Goal: Information Seeking & Learning: Stay updated

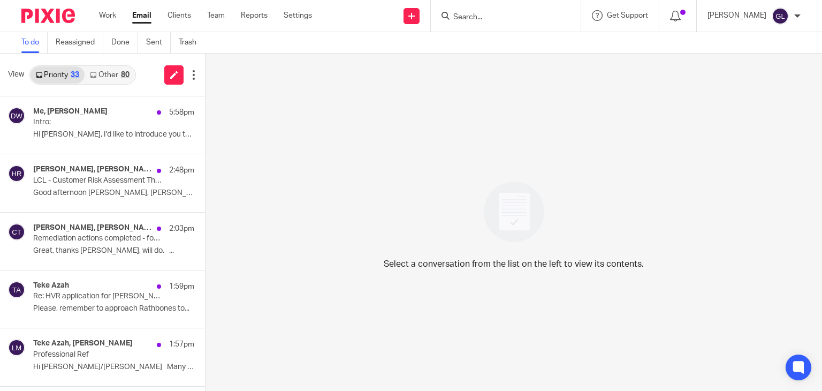
click at [105, 71] on link "Other 80" at bounding box center [110, 74] width 50 height 17
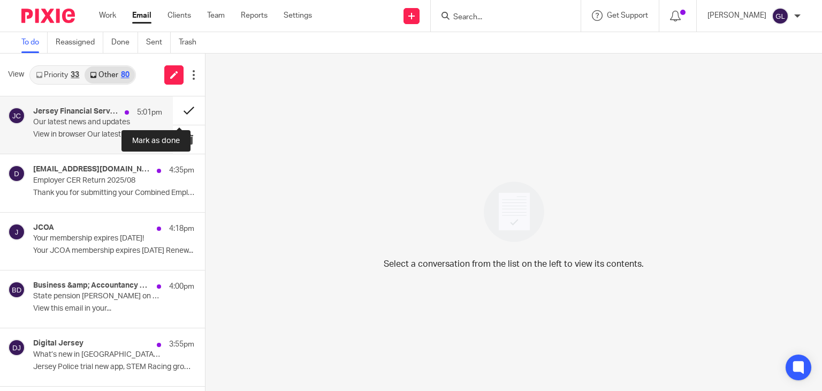
click at [179, 111] on button at bounding box center [189, 110] width 32 height 28
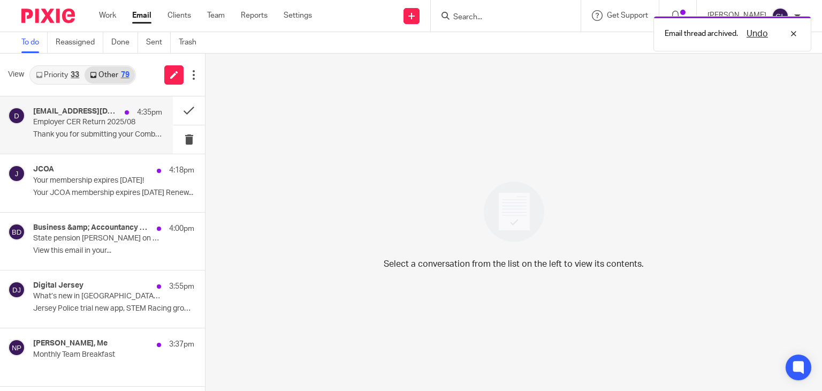
click at [116, 131] on p "Thank you for submitting your Combined Employer..." at bounding box center [97, 134] width 129 height 9
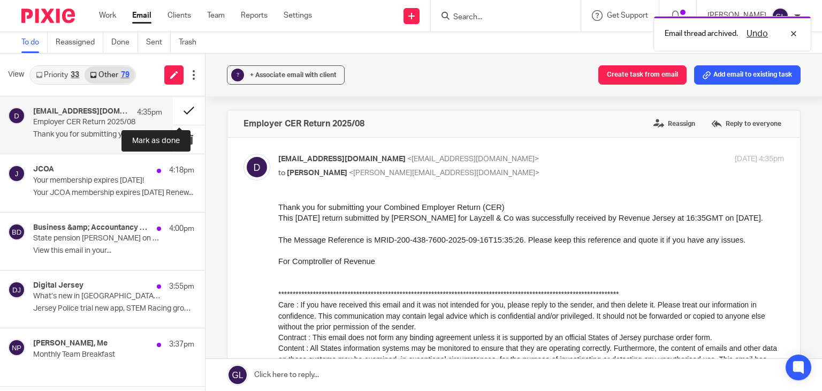
click at [173, 110] on button at bounding box center [189, 110] width 32 height 28
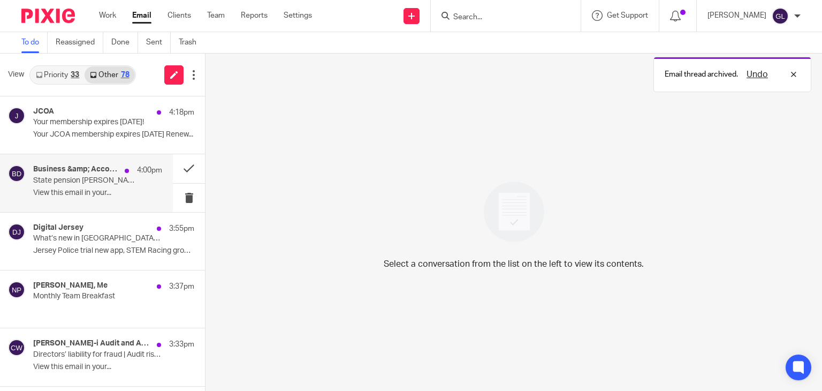
click at [130, 177] on div "Business &amp; Accountancy Daily 4:00pm State pension teeters on £12.5k tax thr…" at bounding box center [97, 183] width 129 height 36
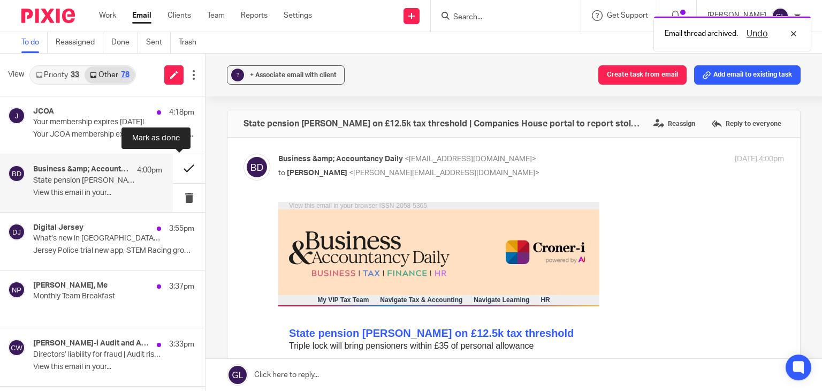
click at [174, 169] on button at bounding box center [189, 168] width 32 height 28
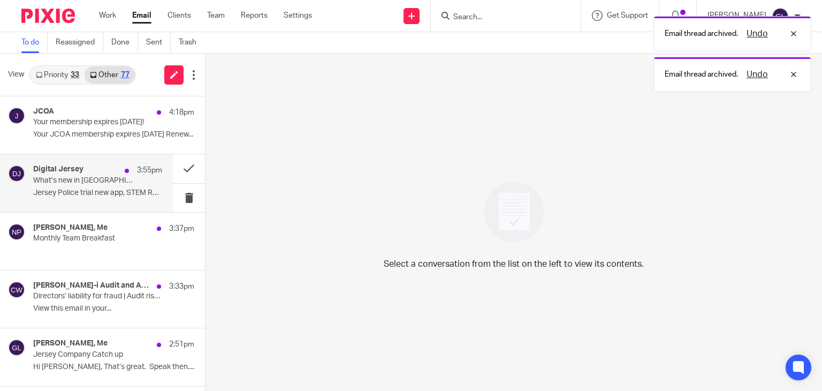
click at [111, 189] on p "Jersey Police trial new app, STEM Racing grows..." at bounding box center [97, 192] width 129 height 9
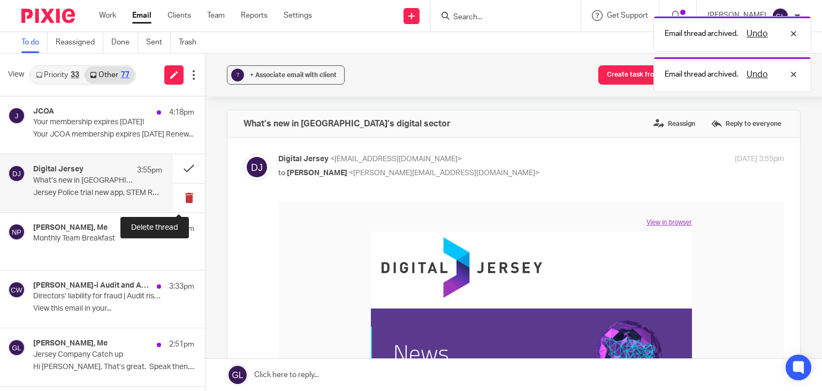
click at [180, 197] on button at bounding box center [189, 198] width 32 height 28
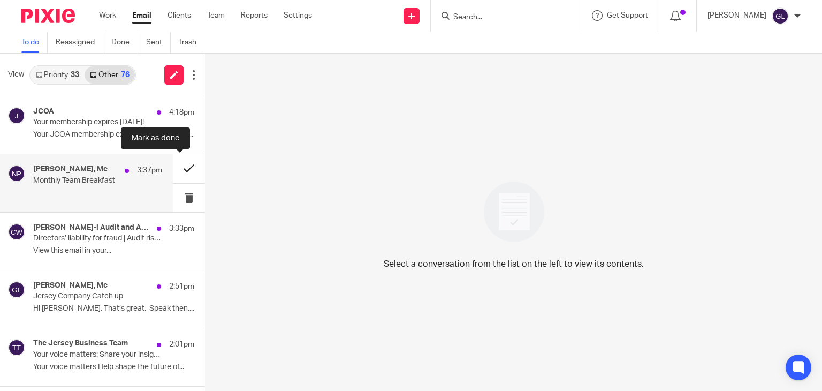
click at [173, 165] on button at bounding box center [189, 168] width 32 height 28
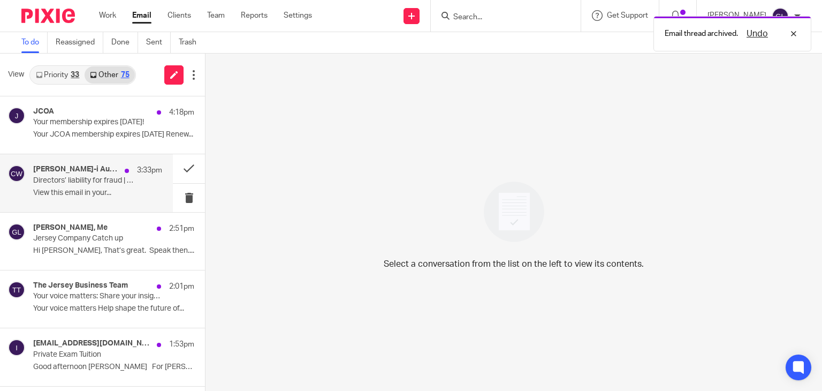
click at [122, 188] on p "View this email in your..." at bounding box center [97, 192] width 129 height 9
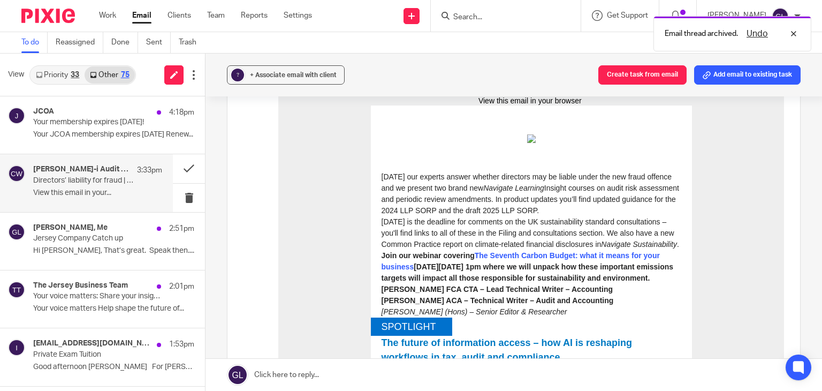
scroll to position [161, 0]
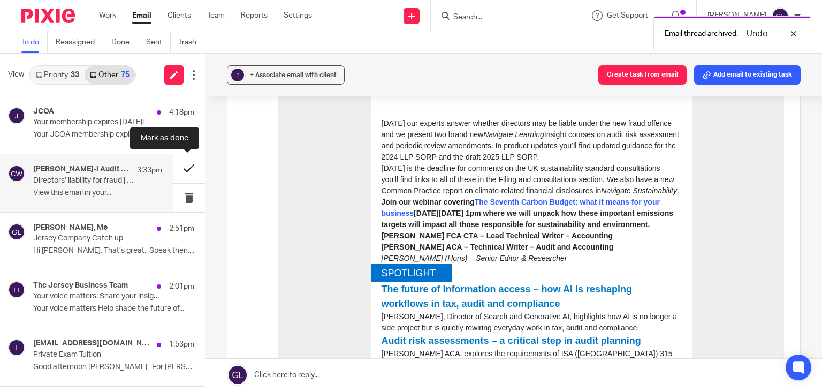
click at [181, 165] on button at bounding box center [189, 168] width 32 height 28
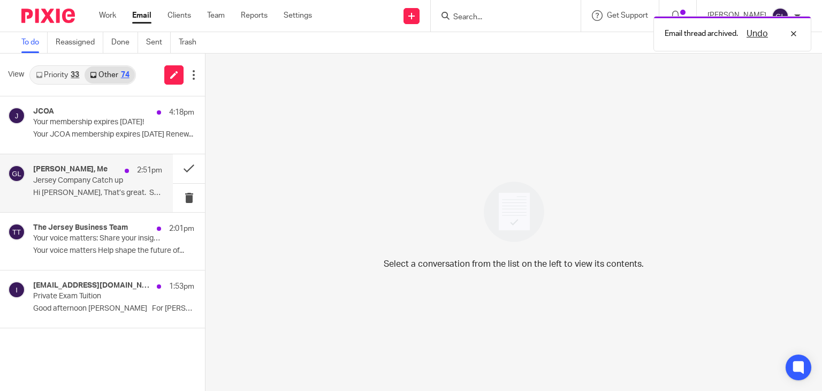
click at [120, 183] on p "Jersey Company Catch up" at bounding box center [84, 180] width 103 height 9
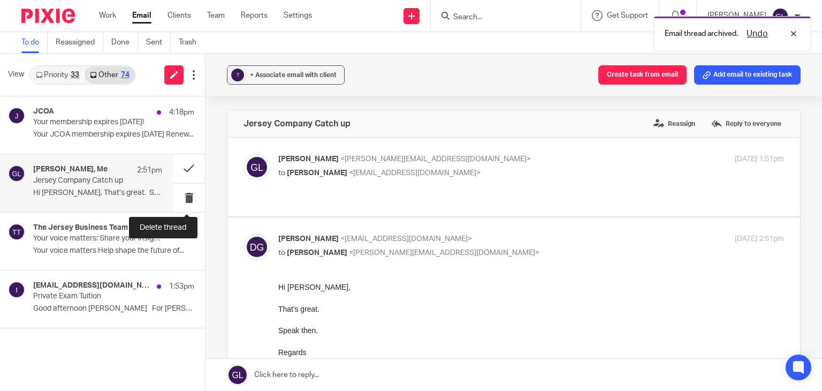
scroll to position [0, 0]
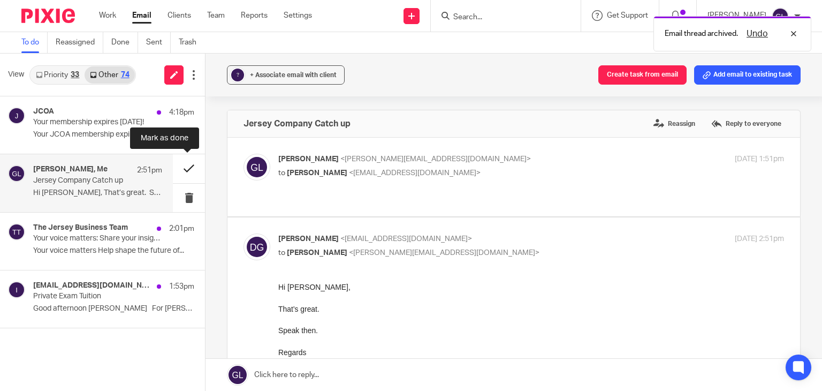
click at [185, 165] on button at bounding box center [189, 168] width 32 height 28
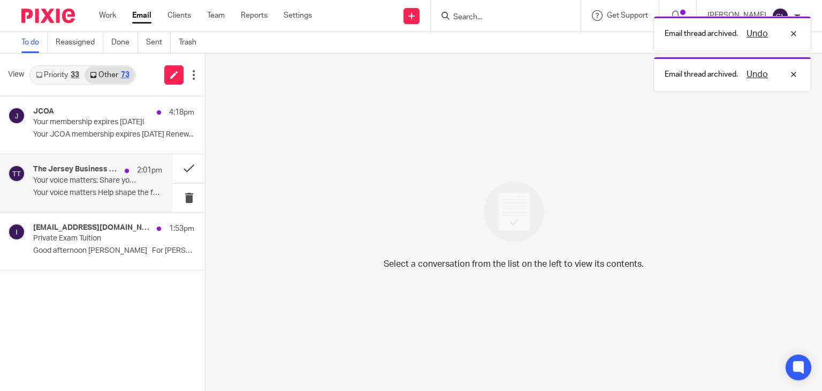
click at [123, 179] on p "Your voice matters: Share your insights & win a pair of AirPods Max" at bounding box center [84, 180] width 103 height 9
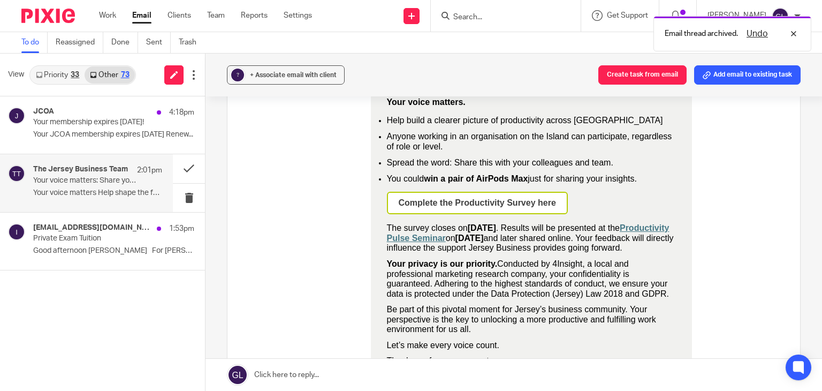
scroll to position [375, 0]
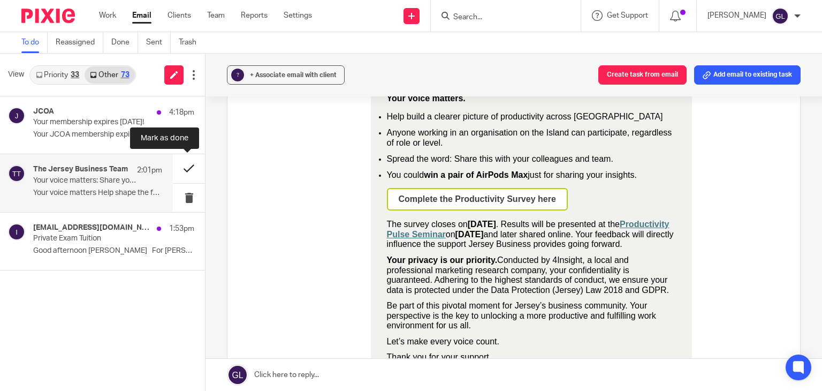
click at [184, 167] on button at bounding box center [189, 168] width 32 height 28
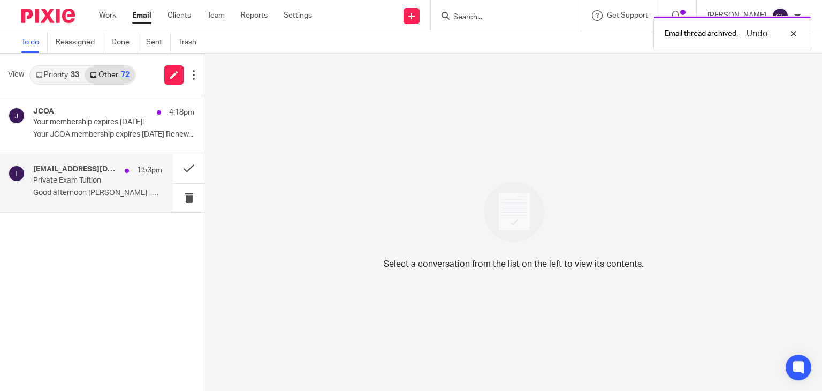
click at [90, 185] on div "info@silhouettestudios.co.uk 1:53pm Private Exam Tuition Good afternoon Greg Fo…" at bounding box center [97, 183] width 129 height 36
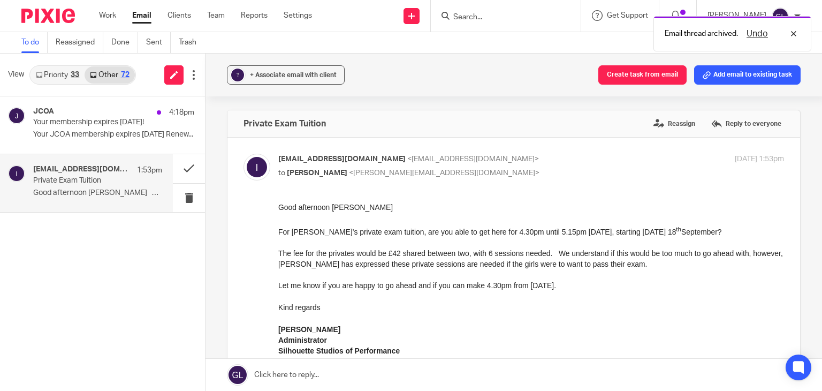
scroll to position [0, 0]
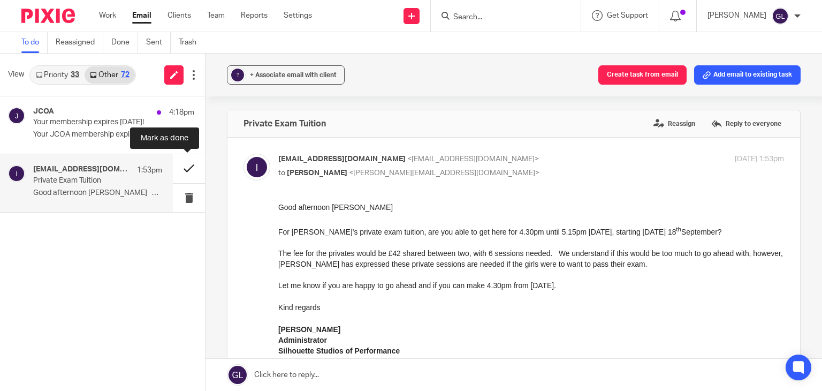
click at [188, 173] on button at bounding box center [189, 168] width 32 height 28
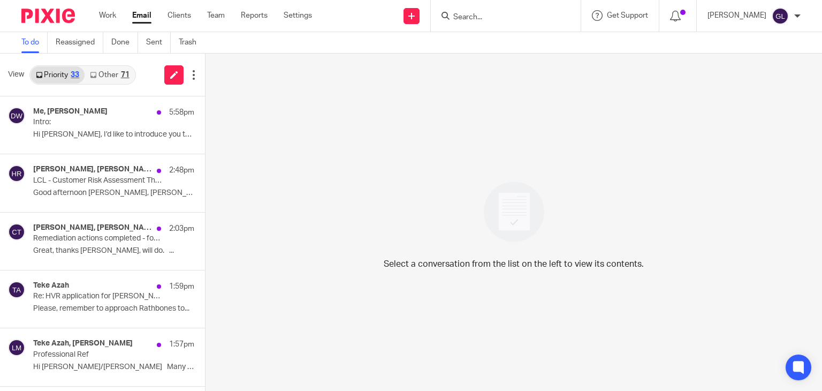
click at [107, 82] on link "Other 71" at bounding box center [110, 74] width 50 height 17
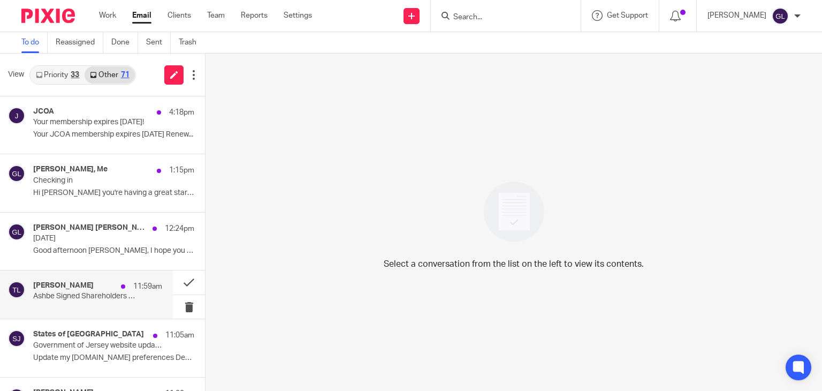
click at [109, 189] on p "Hi Greg Hope you're having a great start to..." at bounding box center [113, 192] width 161 height 9
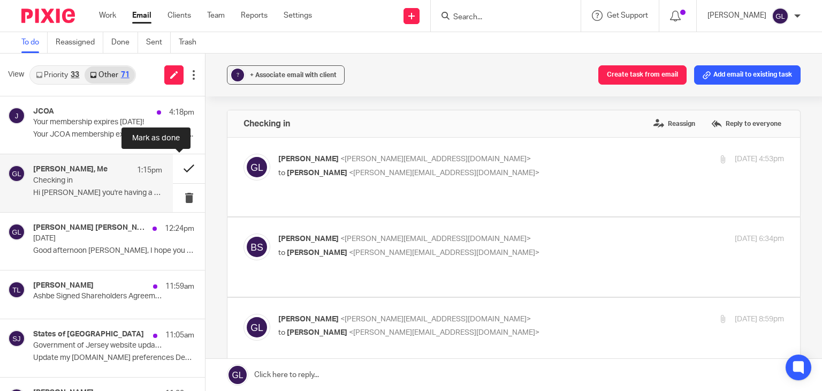
click at [179, 167] on button at bounding box center [189, 168] width 32 height 28
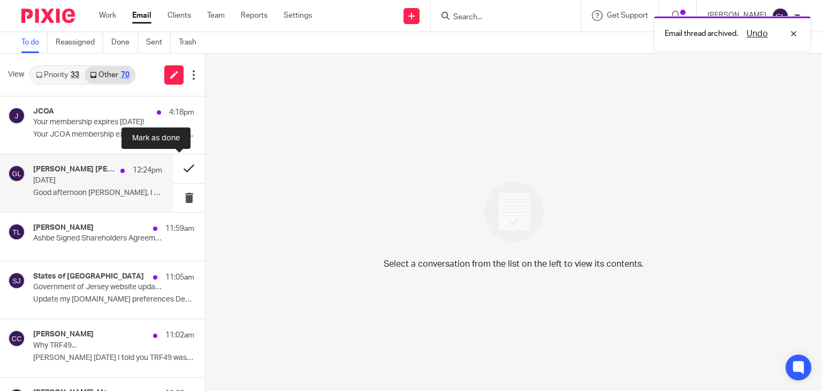
click at [178, 168] on button at bounding box center [189, 168] width 32 height 28
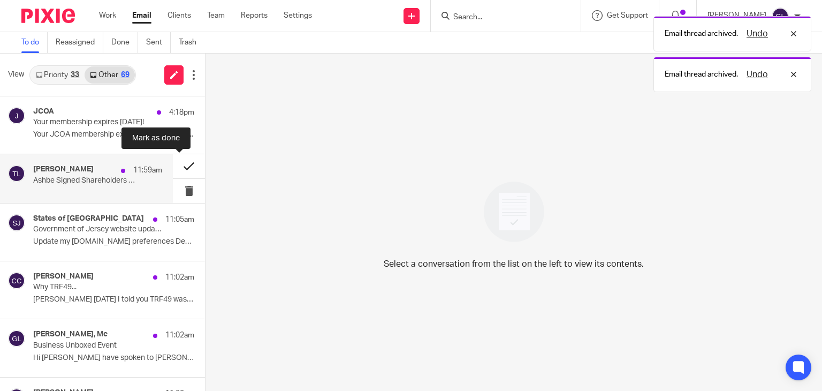
click at [182, 163] on button at bounding box center [189, 166] width 32 height 24
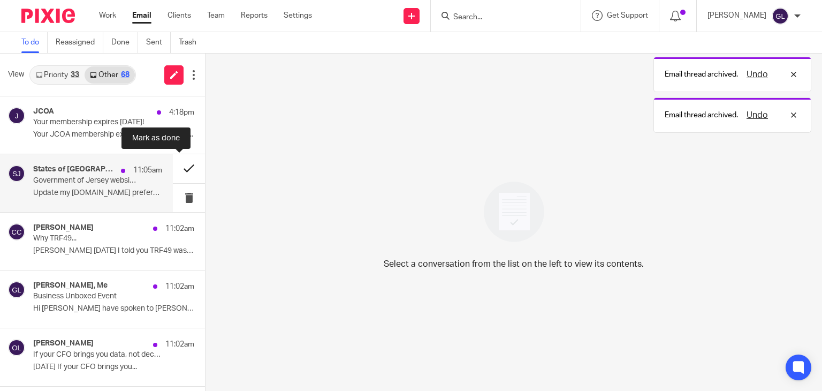
click at [174, 170] on button at bounding box center [189, 168] width 32 height 28
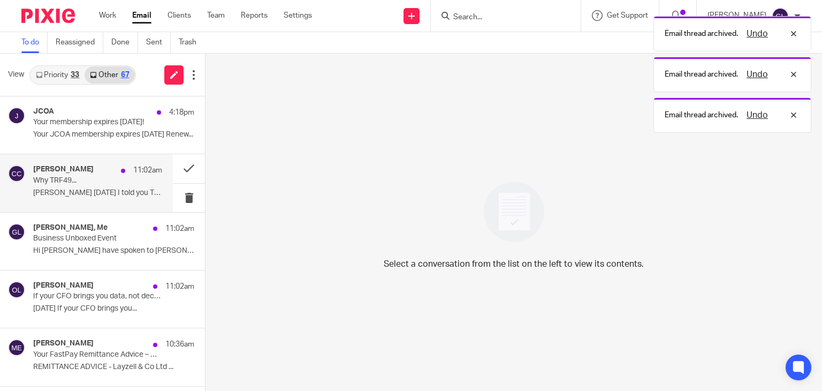
click at [103, 182] on p "Why TRF49..." at bounding box center [84, 180] width 103 height 9
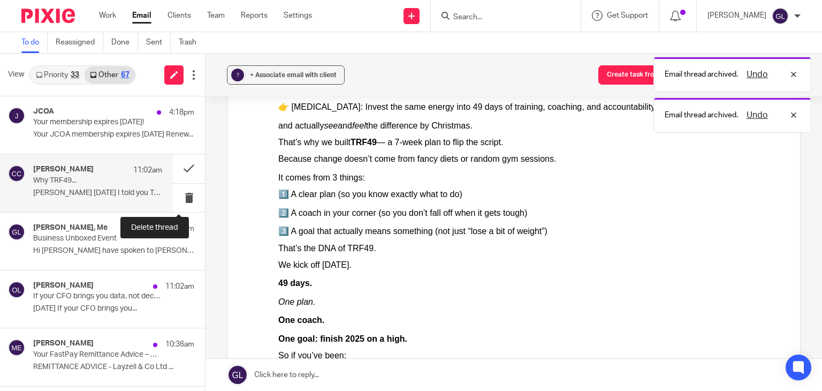
scroll to position [375, 0]
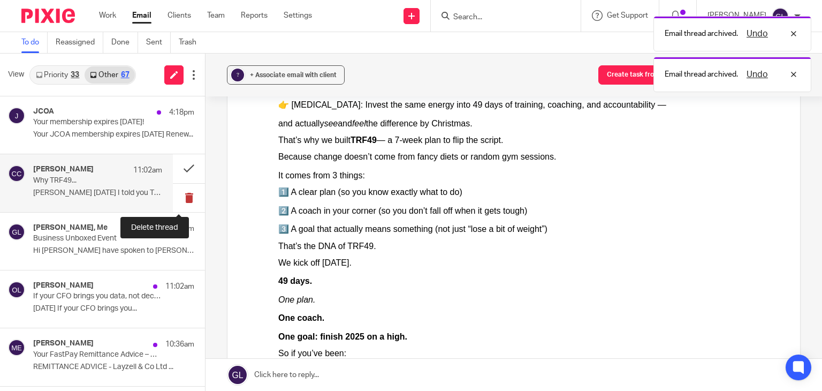
click at [175, 197] on button at bounding box center [189, 198] width 32 height 28
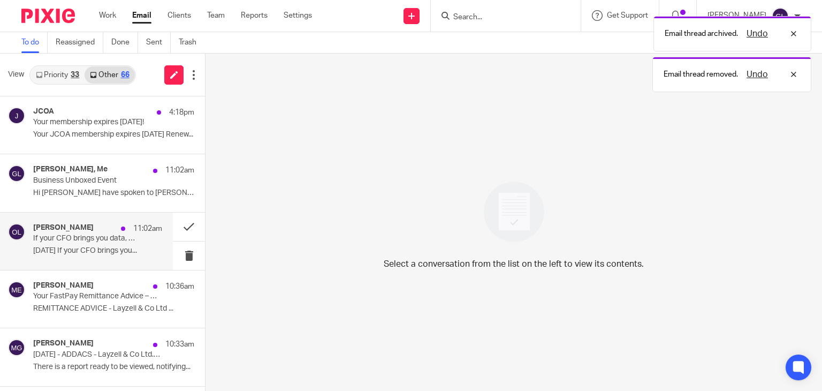
click at [103, 256] on div "Oana Labes 11:02am If your CFO brings you data, not decisions... read this Sept…" at bounding box center [97, 241] width 129 height 36
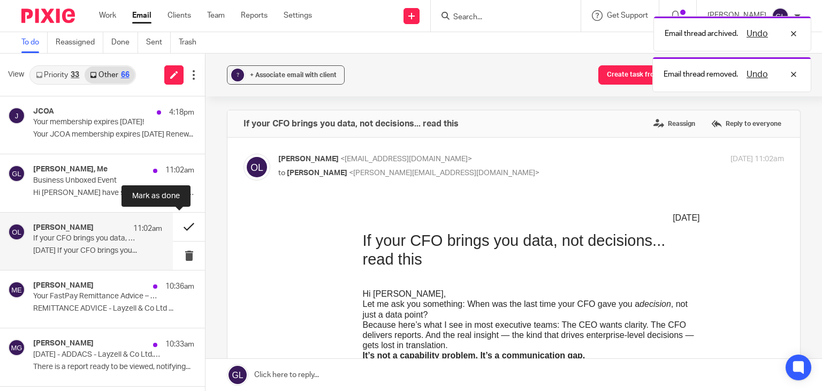
scroll to position [0, 0]
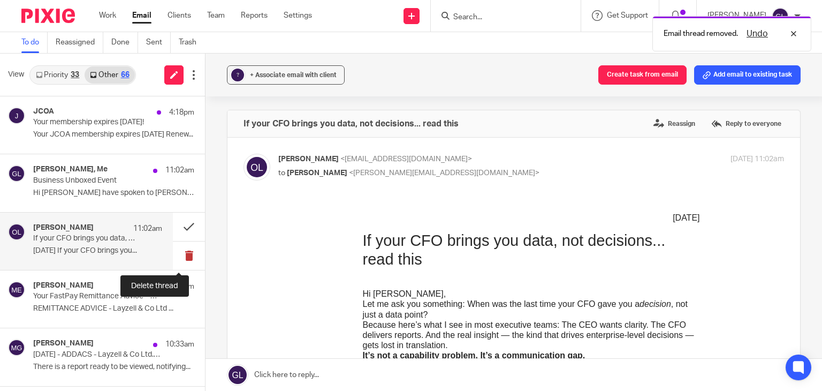
click at [184, 250] on button at bounding box center [189, 255] width 32 height 28
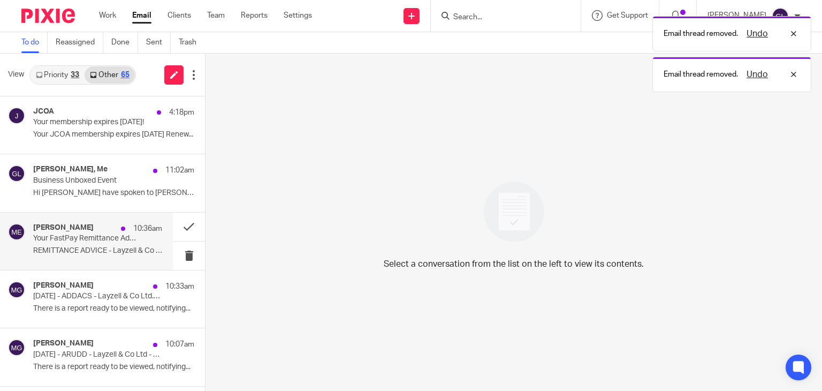
click at [112, 240] on p "Your FastPay Remittance Advice – Collection Date: 12th September 2025" at bounding box center [84, 238] width 103 height 9
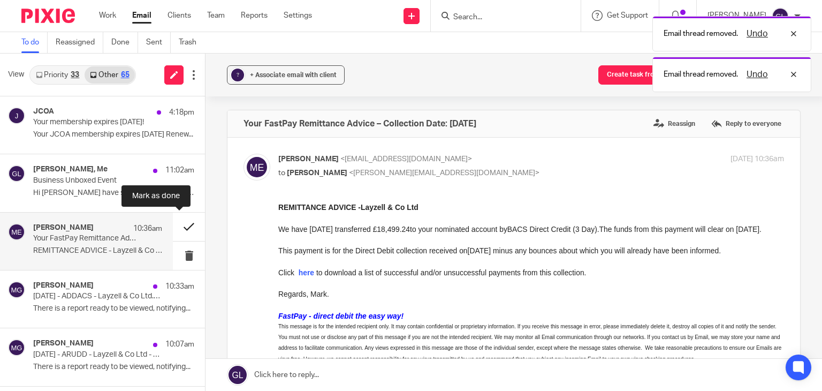
click at [177, 226] on button at bounding box center [189, 226] width 32 height 28
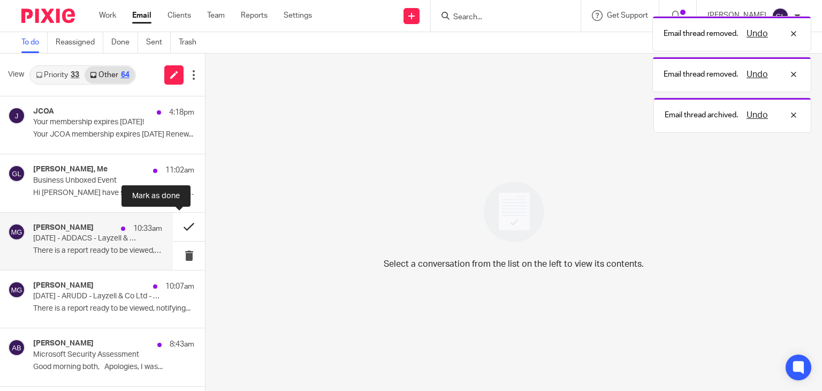
click at [186, 225] on button at bounding box center [189, 226] width 32 height 28
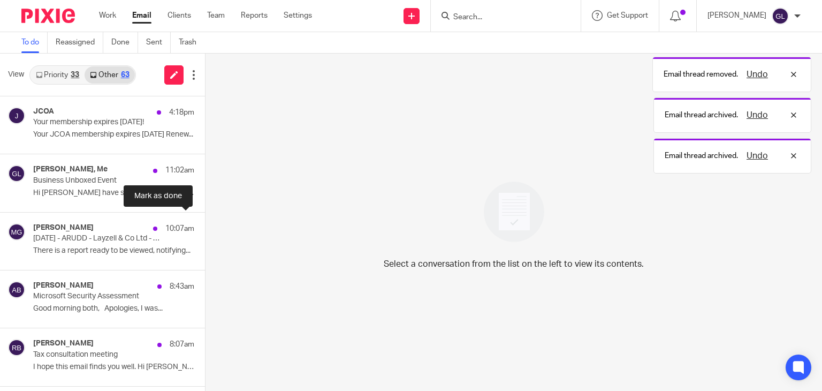
click at [205, 225] on button at bounding box center [209, 226] width 9 height 28
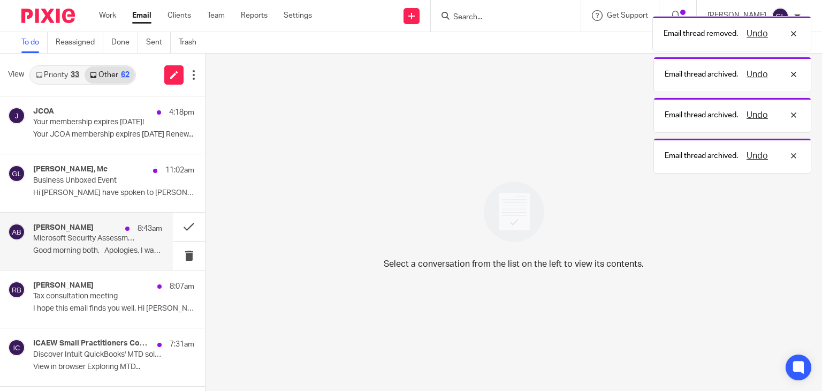
click at [133, 235] on div "Alex Blackwell 8:43am Microsoft Security Assessment Good morning both, Apologie…" at bounding box center [97, 241] width 129 height 36
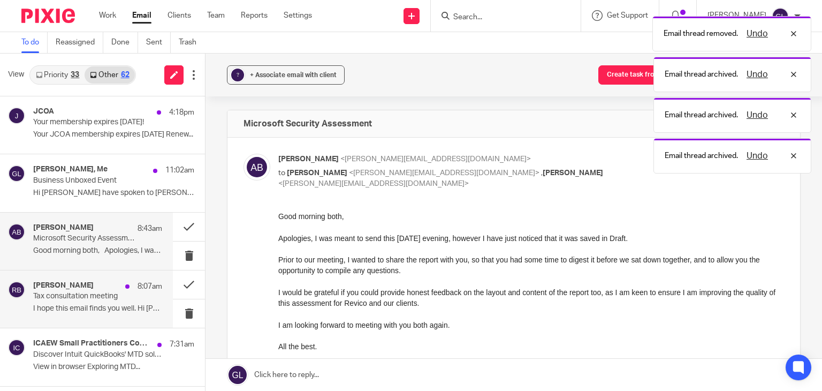
click at [112, 300] on p "Tax consultation meeting" at bounding box center [84, 296] width 103 height 9
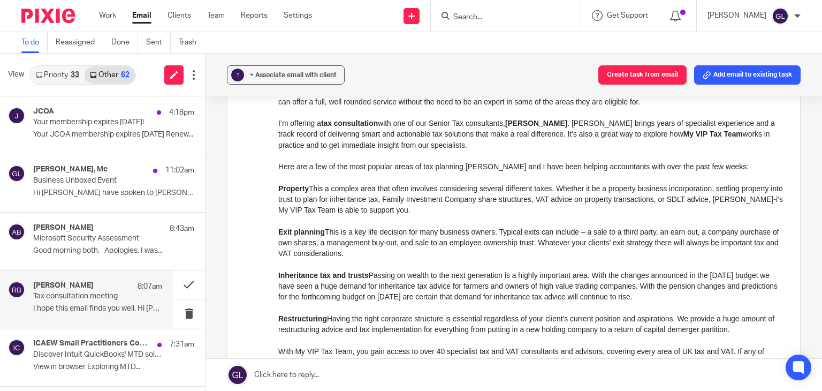
scroll to position [321, 0]
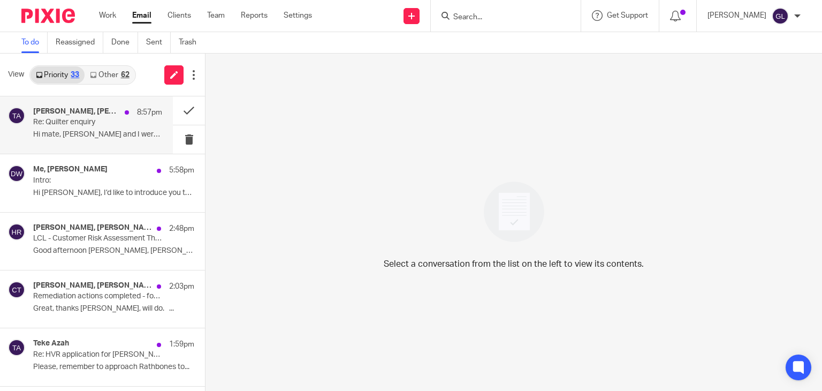
click at [101, 121] on p "Re: Quilter enquiry" at bounding box center [84, 122] width 103 height 9
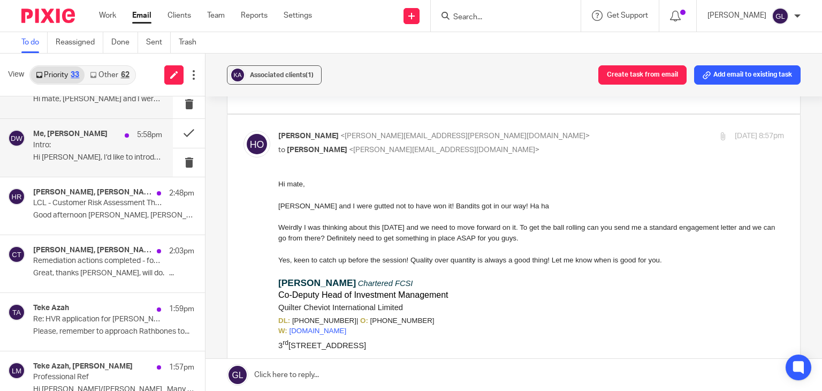
scroll to position [54, 0]
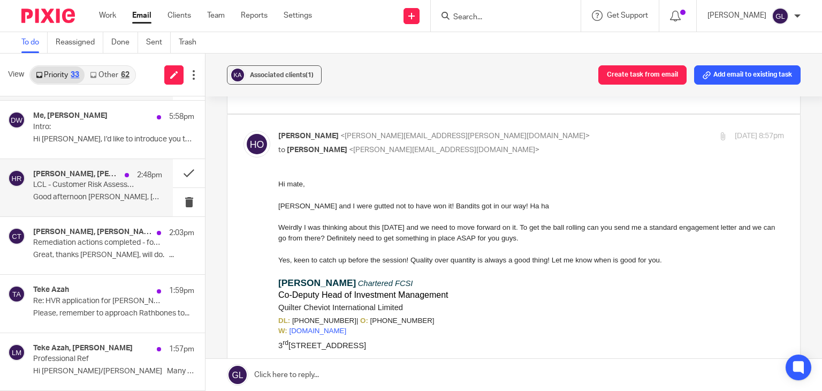
click at [115, 184] on p "LCL - Customer Risk Assessment Thematic Assessment Visit - Draft Letter" at bounding box center [84, 184] width 103 height 9
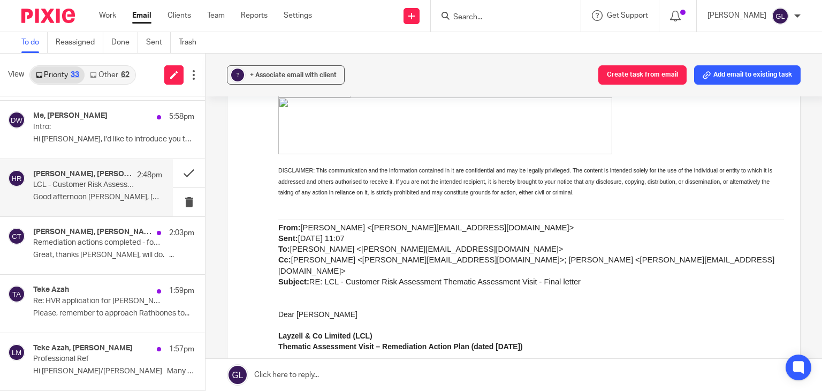
scroll to position [3479, 0]
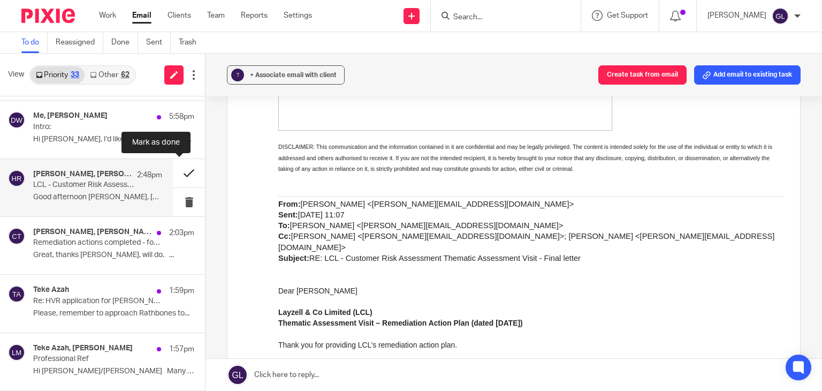
click at [181, 171] on button at bounding box center [189, 173] width 32 height 28
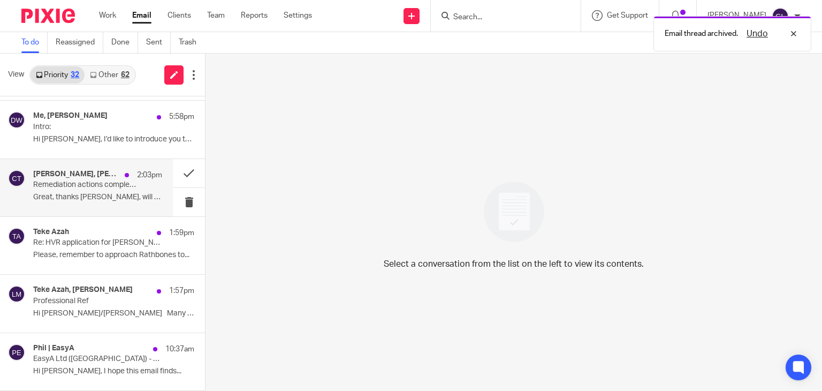
click at [126, 193] on p "Great, thanks [PERSON_NAME], will do. ..." at bounding box center [97, 197] width 129 height 9
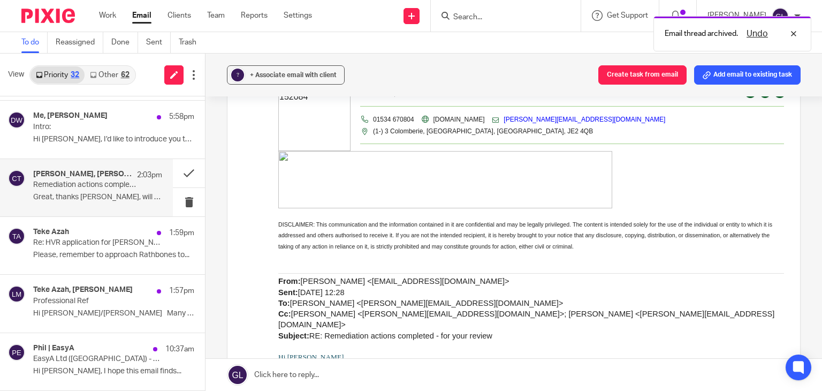
scroll to position [482, 0]
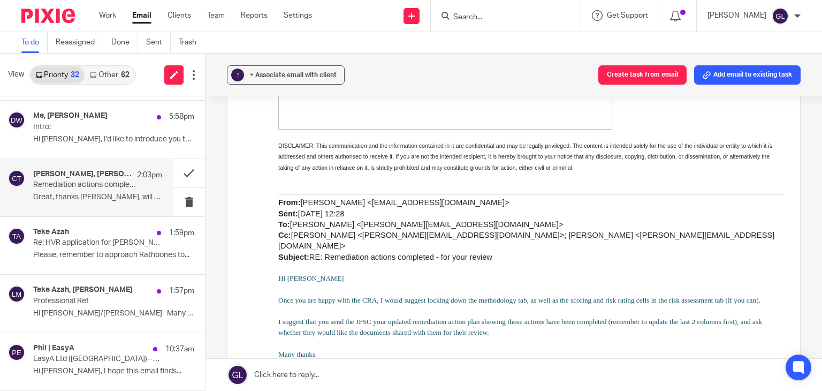
click at [353, 284] on p at bounding box center [531, 289] width 506 height 11
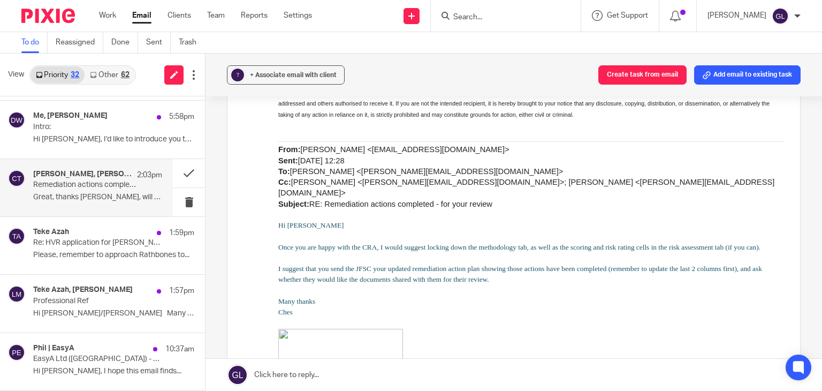
scroll to position [535, 0]
click at [180, 168] on button at bounding box center [189, 173] width 32 height 28
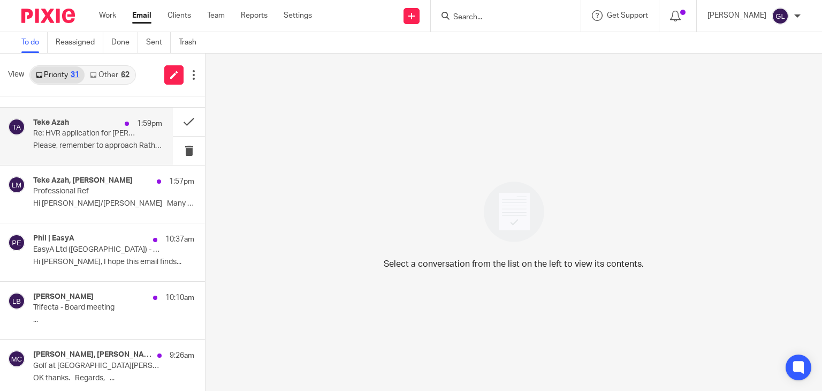
scroll to position [214, 0]
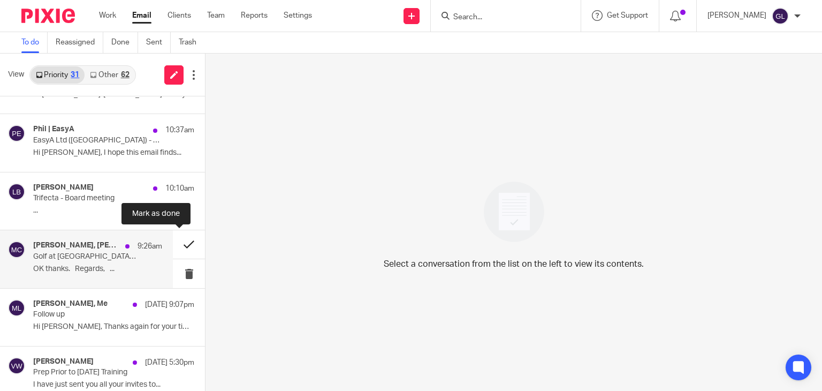
click at [179, 245] on button at bounding box center [189, 244] width 32 height 28
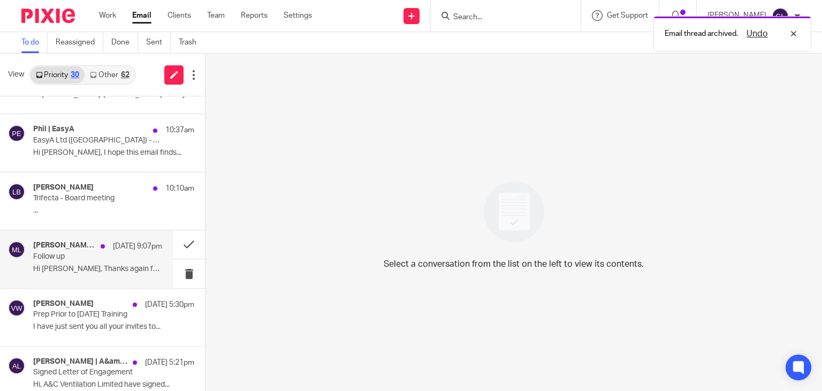
click at [90, 264] on p "Hi [PERSON_NAME], Thanks again for your time on..." at bounding box center [97, 268] width 129 height 9
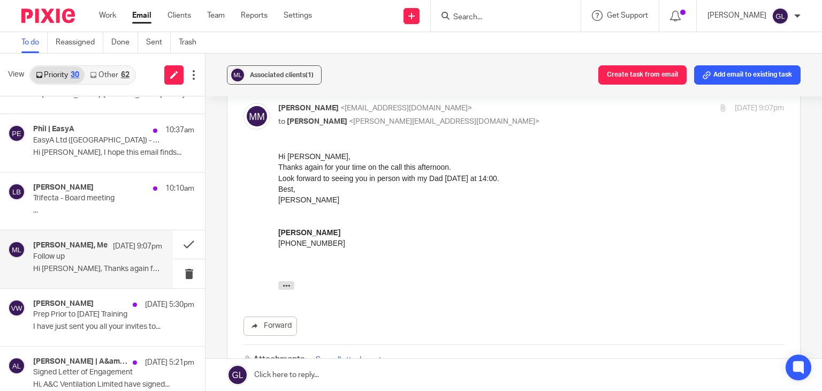
scroll to position [321, 0]
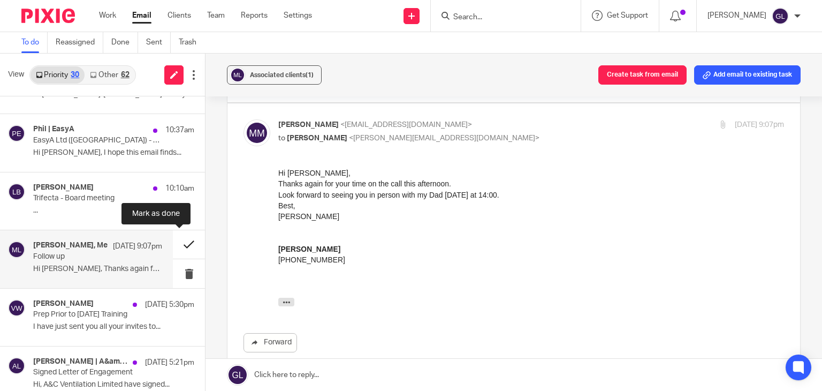
click at [173, 245] on button at bounding box center [189, 244] width 32 height 28
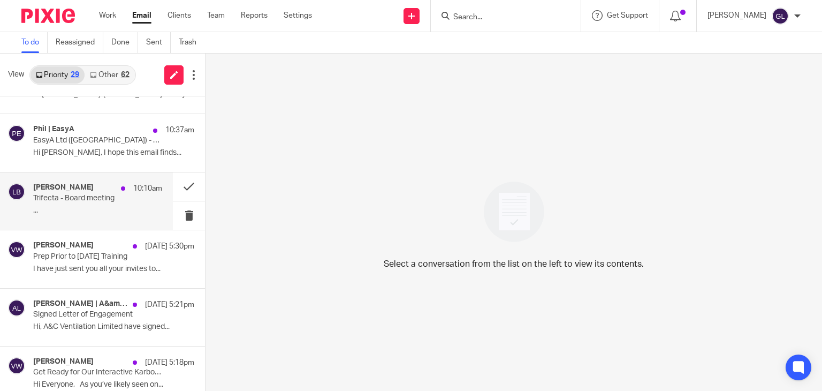
scroll to position [268, 0]
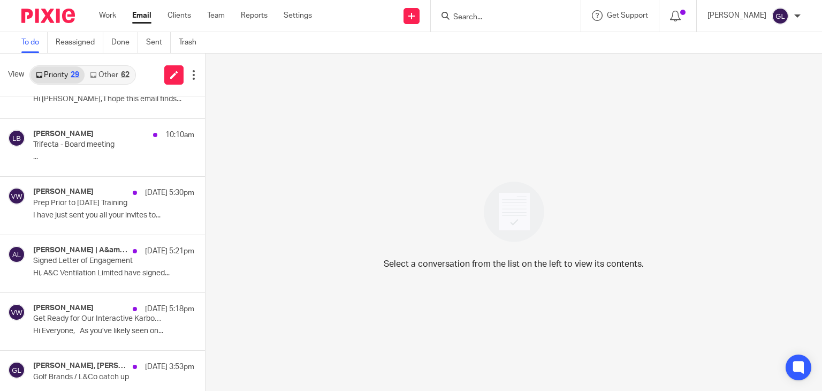
click at [110, 73] on link "Other 62" at bounding box center [110, 74] width 50 height 17
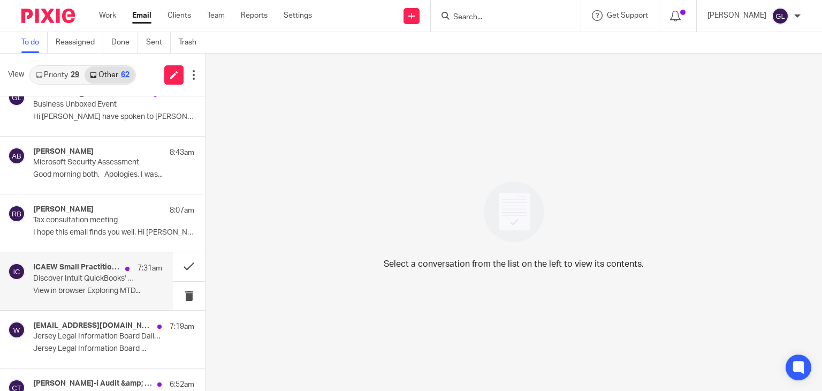
scroll to position [107, 0]
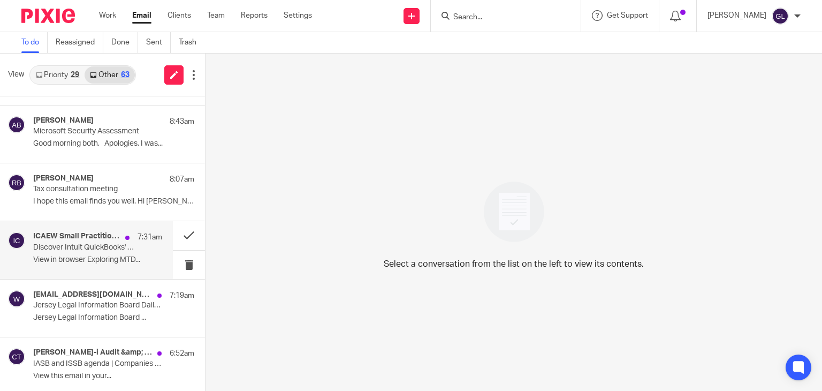
click at [112, 253] on div "ICAEW Small Practitioners Community 7:31am Discover Intuit QuickBooks' MTD solu…" at bounding box center [97, 250] width 129 height 36
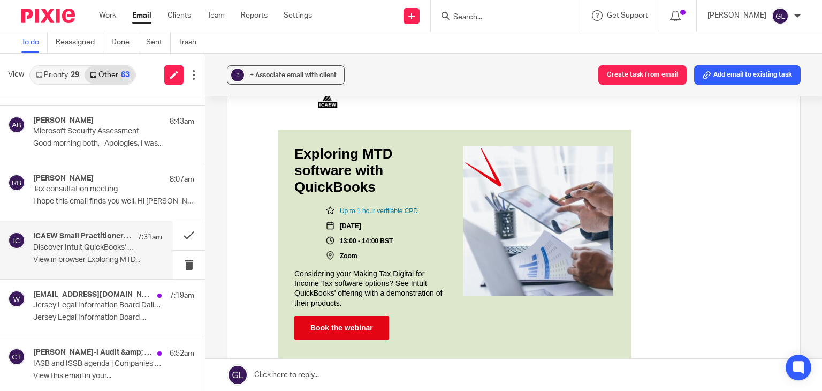
scroll to position [161, 0]
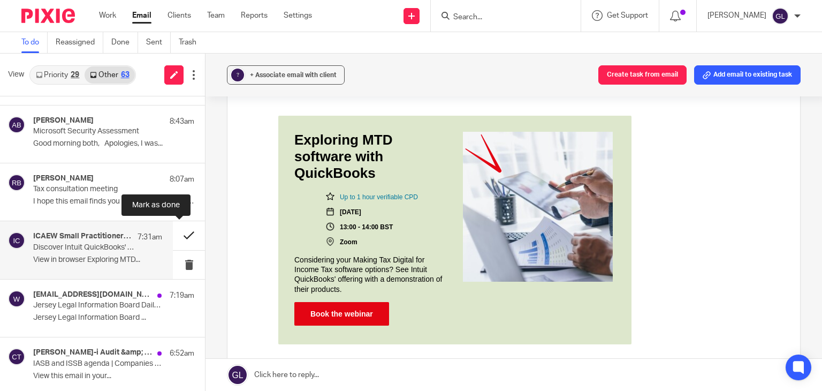
click at [173, 233] on button at bounding box center [189, 235] width 32 height 28
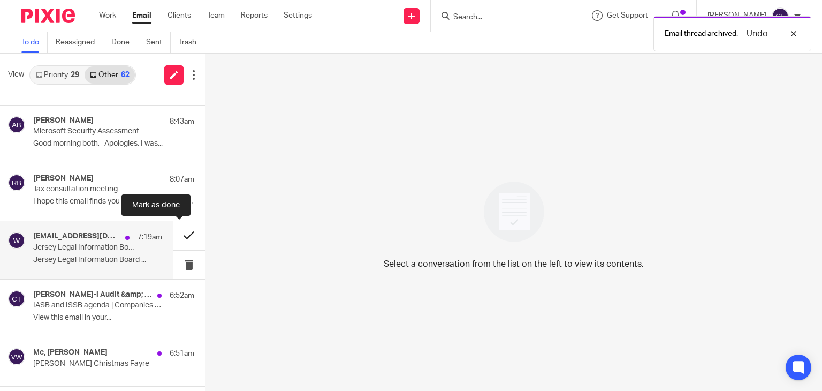
click at [181, 234] on button at bounding box center [189, 235] width 32 height 28
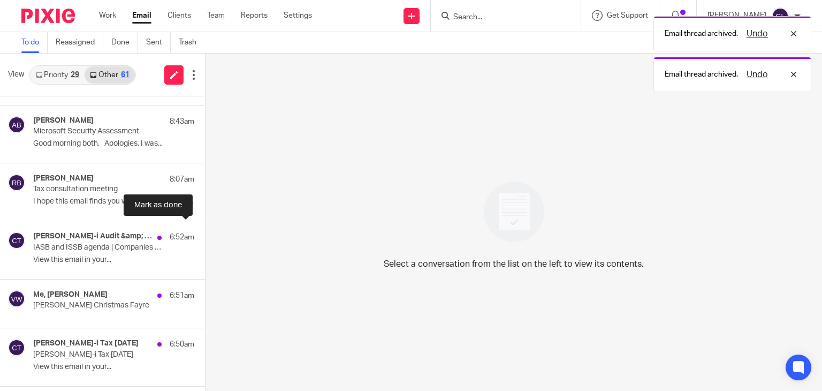
click at [205, 234] on button at bounding box center [209, 235] width 9 height 28
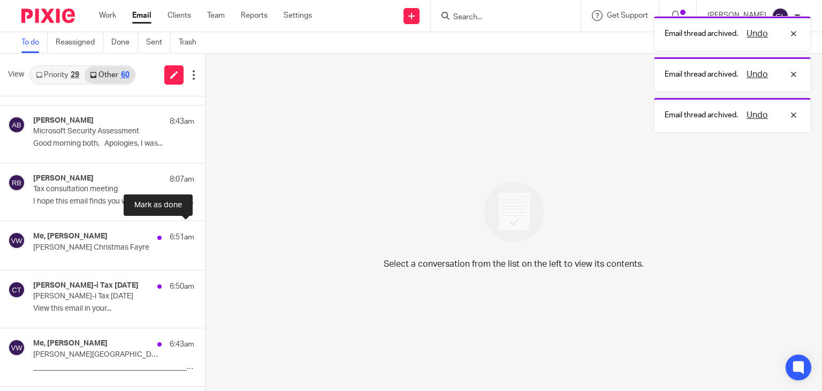
click at [205, 234] on button at bounding box center [209, 233] width 9 height 24
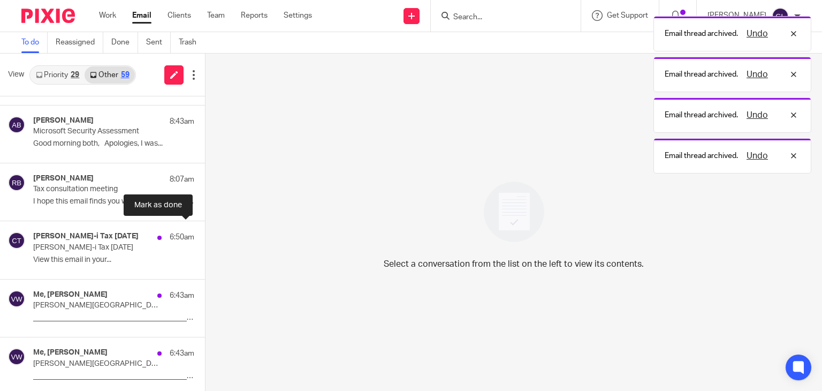
click at [205, 234] on button at bounding box center [209, 235] width 9 height 28
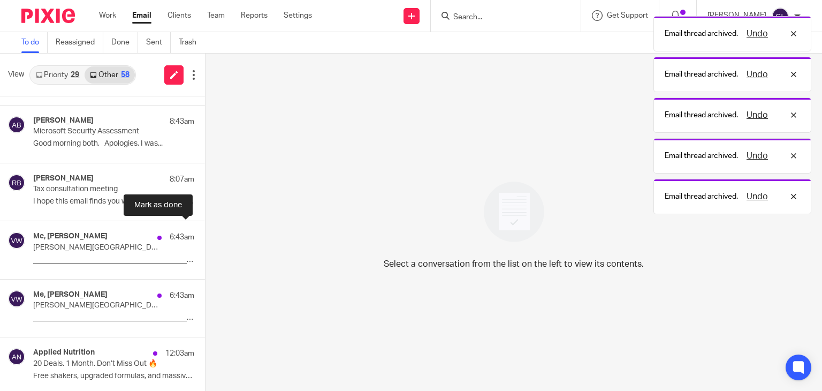
click at [205, 234] on button at bounding box center [209, 235] width 9 height 28
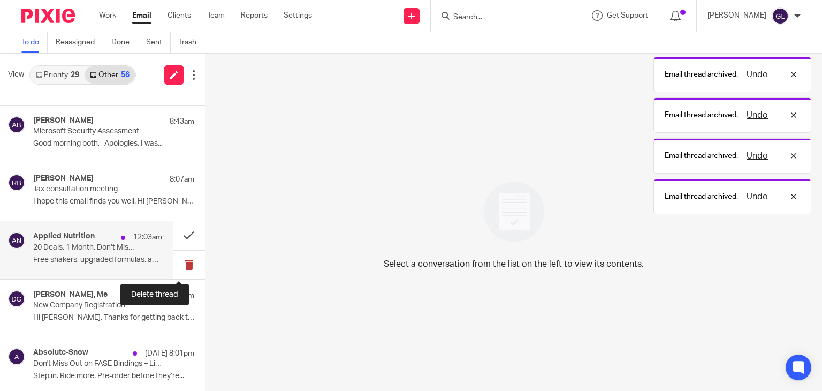
click at [179, 260] on button at bounding box center [189, 264] width 32 height 28
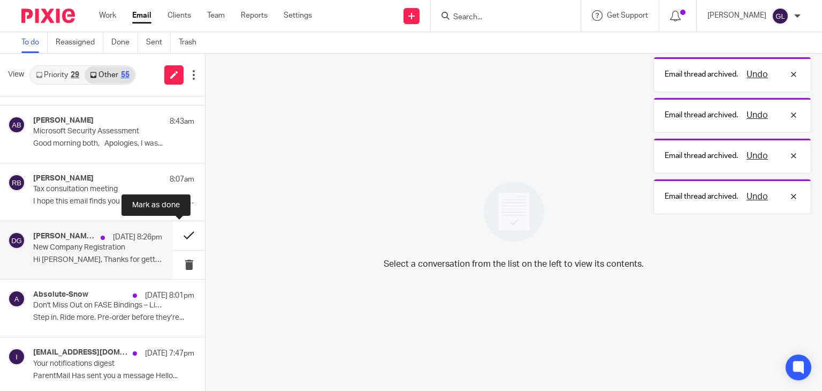
click at [178, 234] on button at bounding box center [189, 235] width 32 height 28
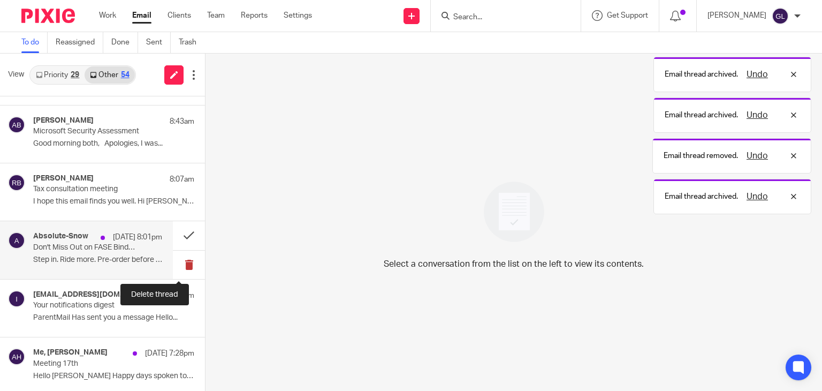
click at [179, 265] on button at bounding box center [189, 264] width 32 height 28
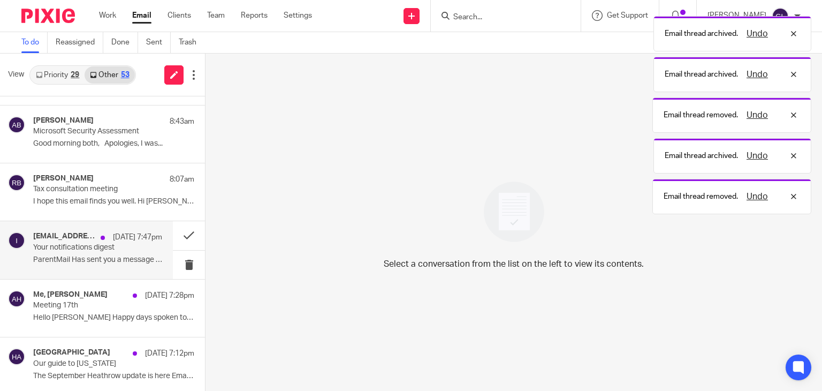
click at [116, 249] on p "Your notifications digest" at bounding box center [84, 247] width 103 height 9
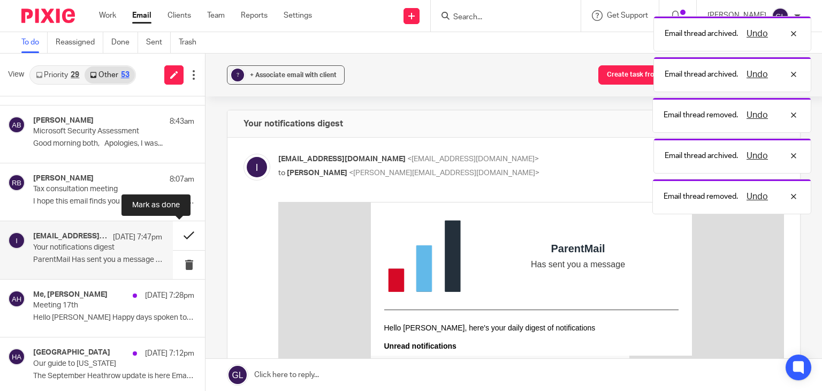
scroll to position [0, 0]
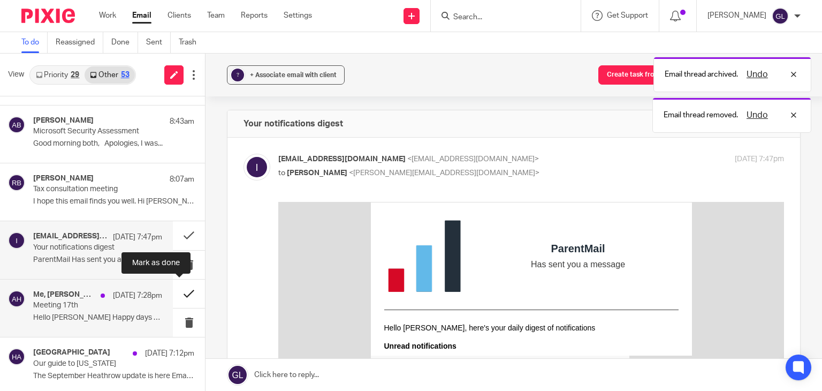
click at [176, 295] on button at bounding box center [189, 293] width 32 height 28
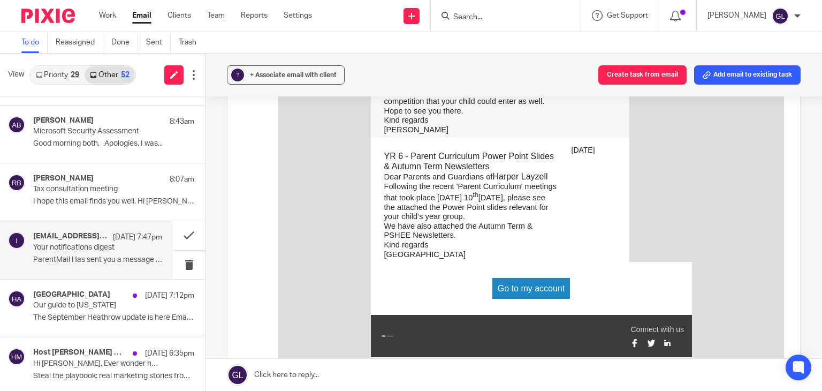
scroll to position [375, 0]
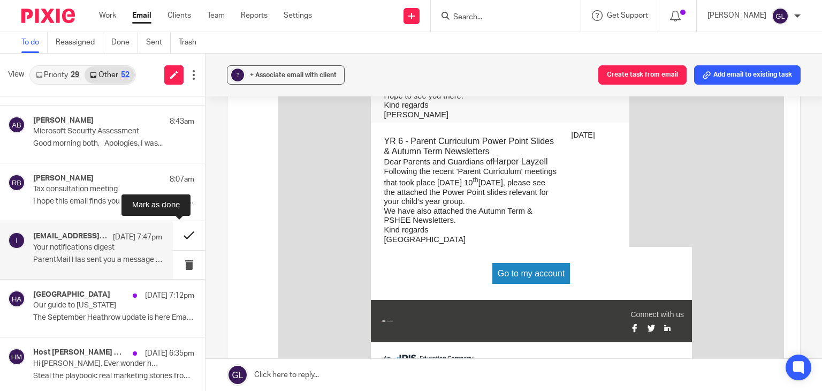
click at [175, 235] on button at bounding box center [189, 235] width 32 height 28
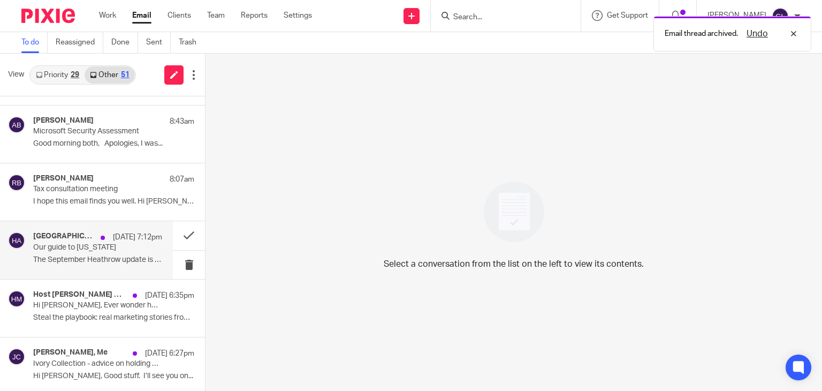
click at [109, 253] on div "[GEOGRAPHIC_DATA] [DATE] 7:12pm Our guide to [US_STATE] The September Heathrow …" at bounding box center [97, 250] width 129 height 36
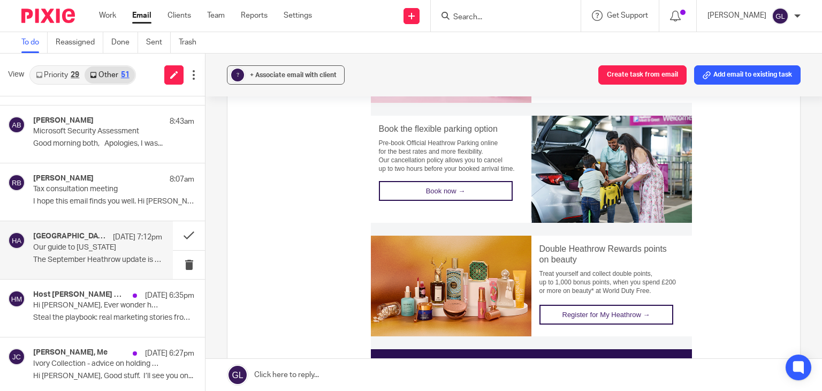
scroll to position [696, 0]
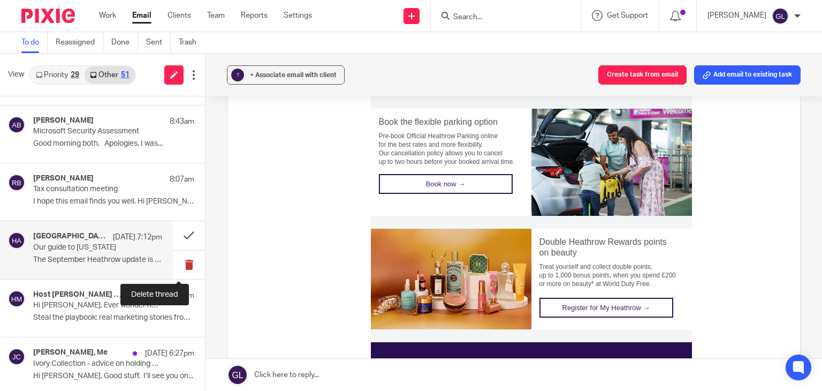
click at [176, 259] on button at bounding box center [189, 264] width 32 height 28
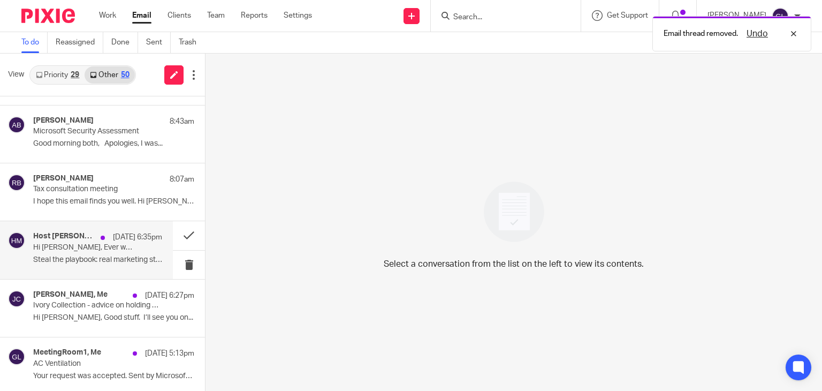
click at [148, 260] on p "Steal the playbook: real marketing stories from..." at bounding box center [97, 259] width 129 height 9
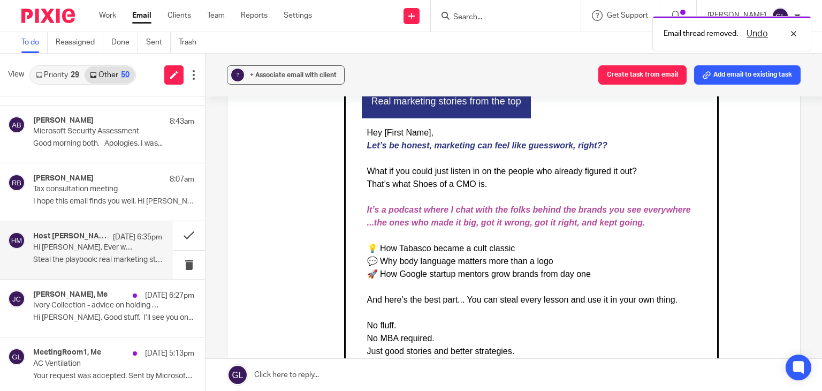
scroll to position [428, 0]
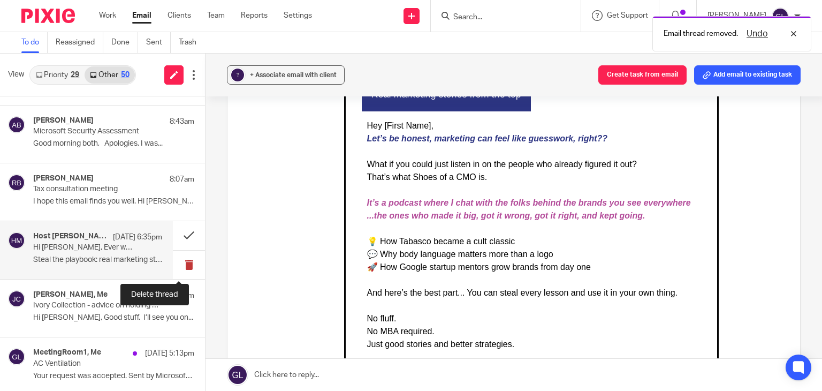
click at [179, 260] on button at bounding box center [189, 264] width 32 height 28
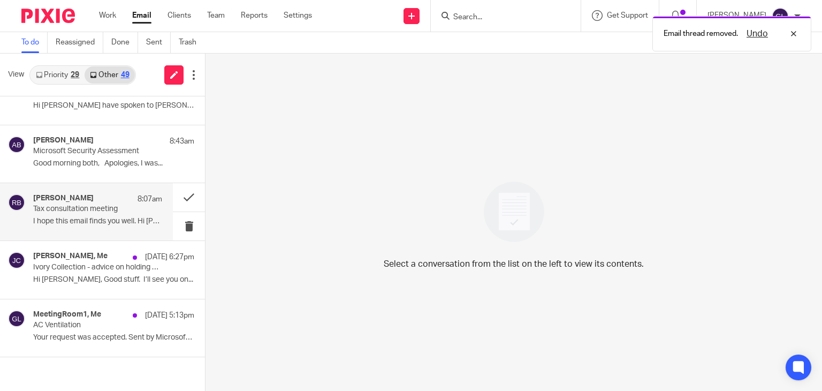
scroll to position [107, 0]
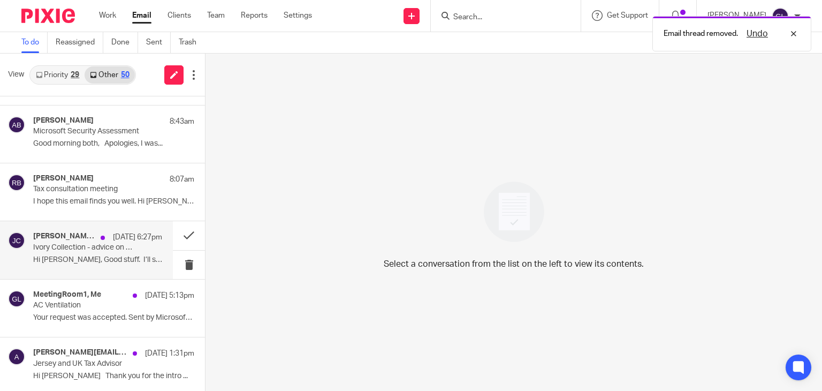
click at [103, 262] on p "Hi [PERSON_NAME], Good stuff. I’ll see you on..." at bounding box center [97, 259] width 129 height 9
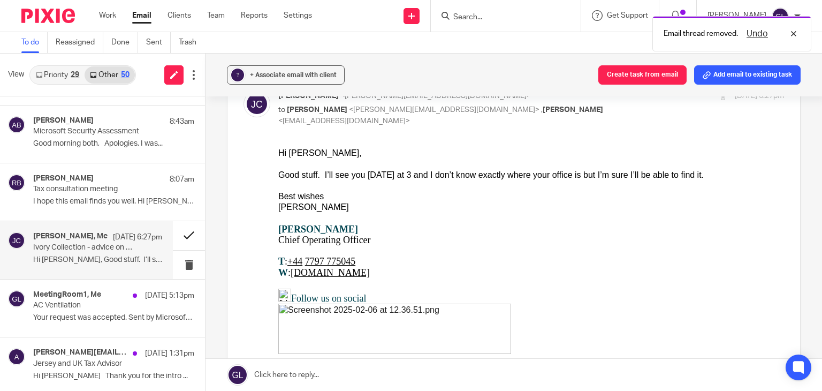
scroll to position [214, 0]
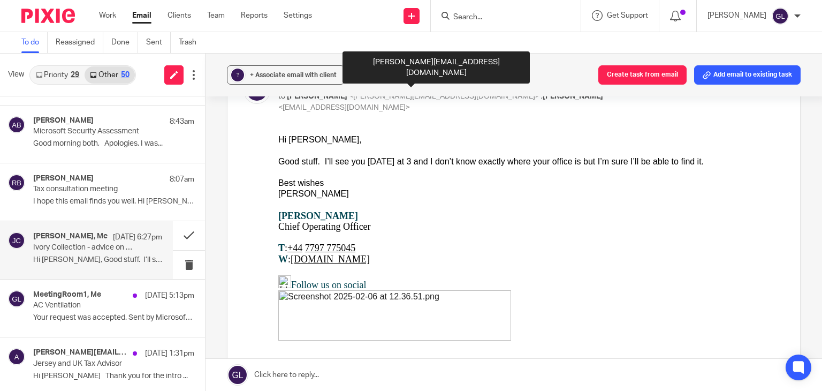
drag, startPoint x: 444, startPoint y: 162, endPoint x: 436, endPoint y: 157, distance: 9.4
click at [436, 157] on div "Good stuff. I’ll see you [DATE] at 3 and I don’t know exactly where your office…" at bounding box center [531, 161] width 506 height 11
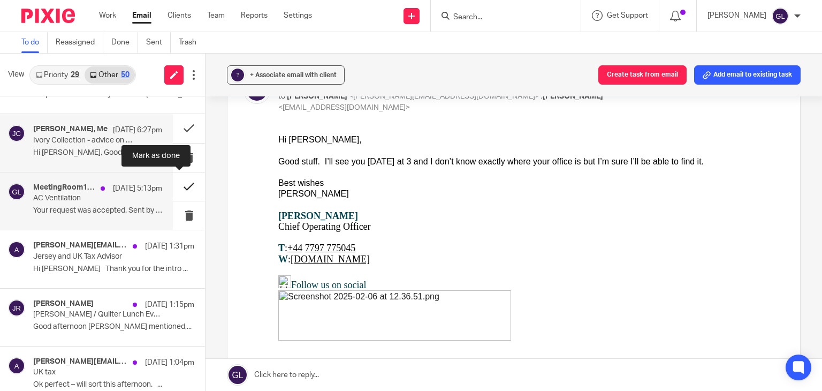
drag, startPoint x: 176, startPoint y: 184, endPoint x: 170, endPoint y: 186, distance: 5.6
click at [175, 184] on button at bounding box center [189, 186] width 32 height 28
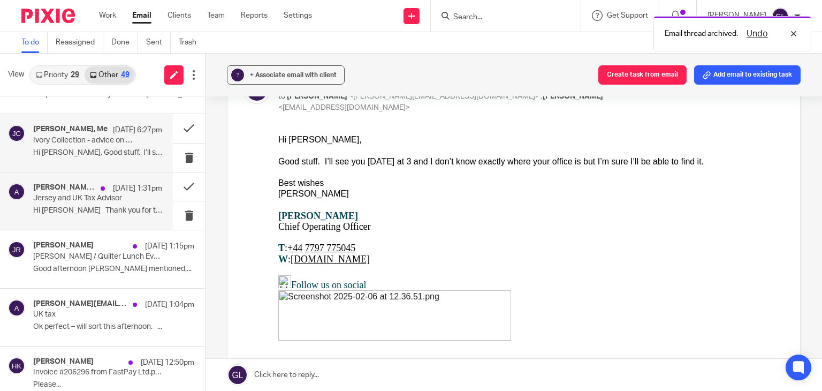
click at [66, 206] on p "Hi [PERSON_NAME] Thank you for the intro ..." at bounding box center [97, 210] width 129 height 9
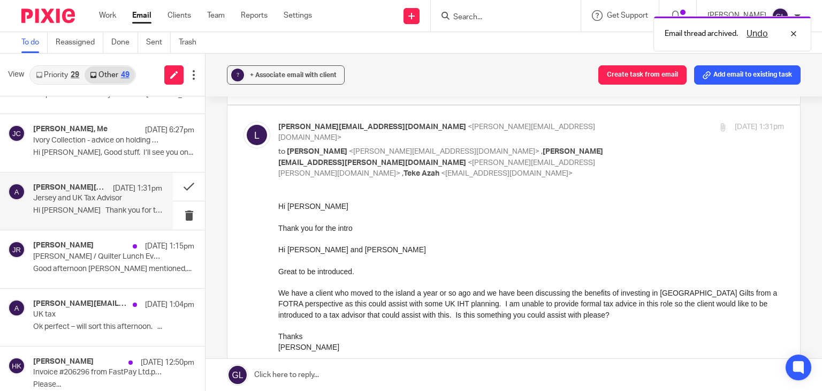
scroll to position [0, 0]
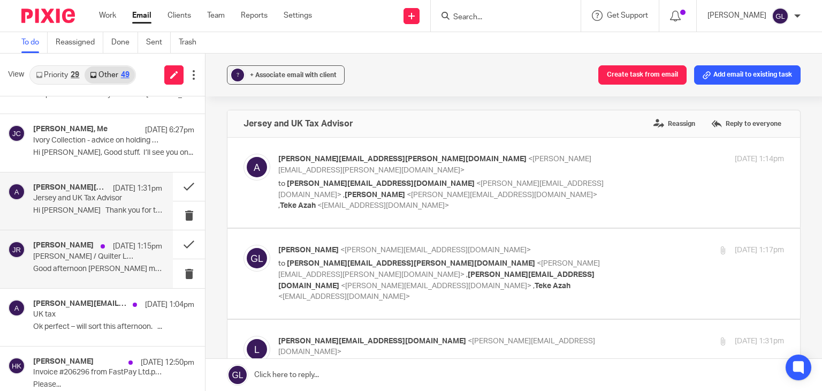
click at [80, 270] on p "Good afternoon [PERSON_NAME] mentioned,..." at bounding box center [97, 268] width 129 height 9
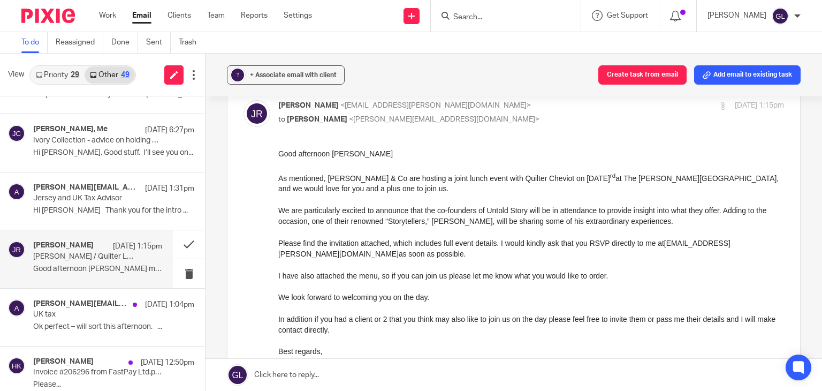
scroll to position [107, 0]
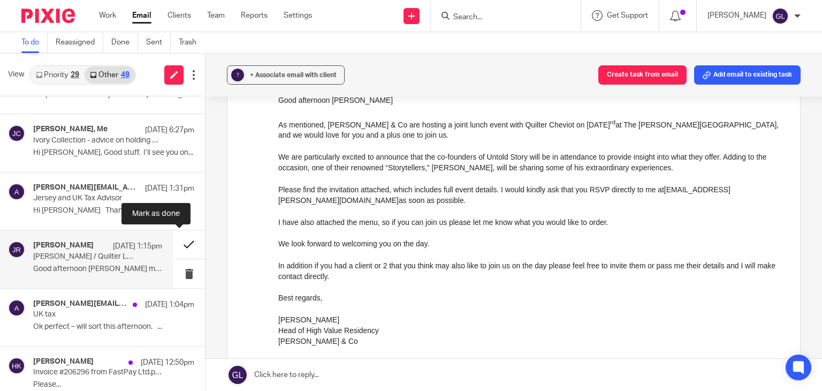
click at [174, 246] on button at bounding box center [189, 244] width 32 height 28
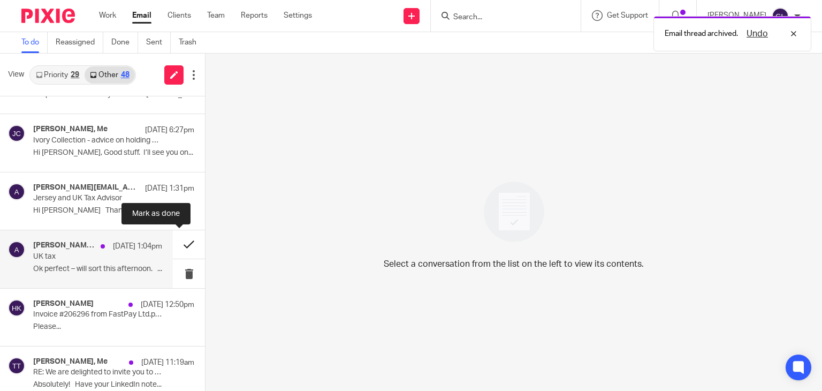
click at [181, 243] on button at bounding box center [189, 244] width 32 height 28
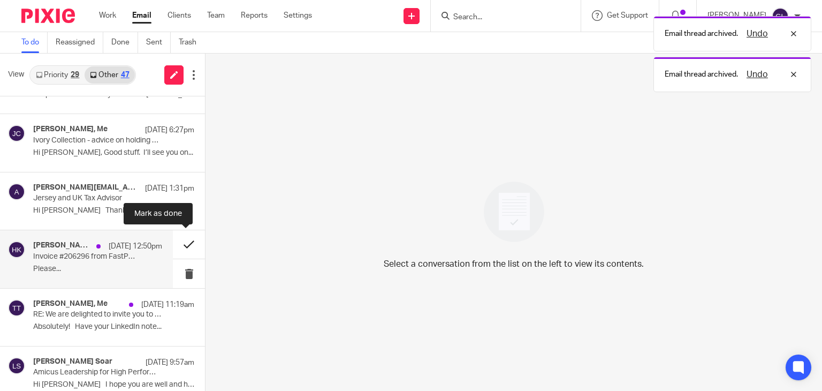
click at [186, 242] on button at bounding box center [189, 244] width 32 height 28
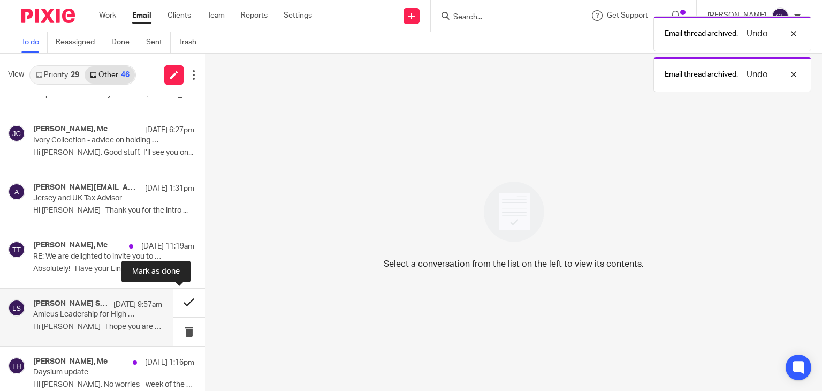
click at [180, 300] on button at bounding box center [189, 302] width 32 height 28
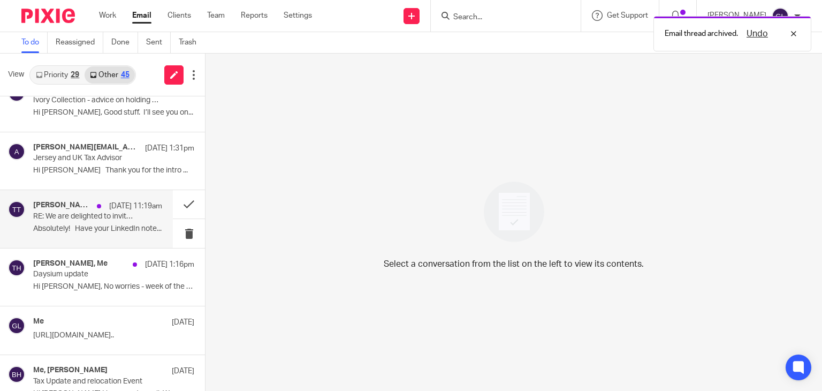
scroll to position [255, 0]
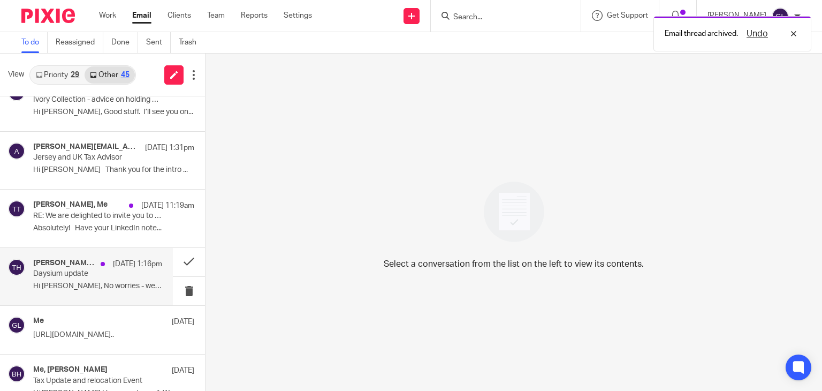
click at [120, 274] on p "Daysium update" at bounding box center [84, 273] width 103 height 9
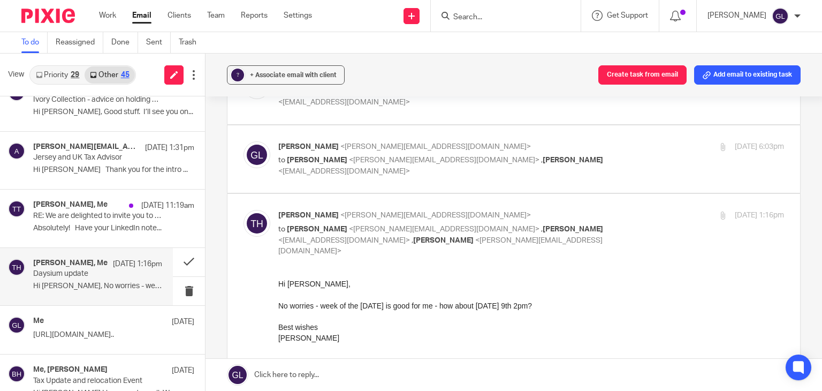
scroll to position [83, 0]
click at [52, 269] on p "Daysium update" at bounding box center [84, 273] width 103 height 9
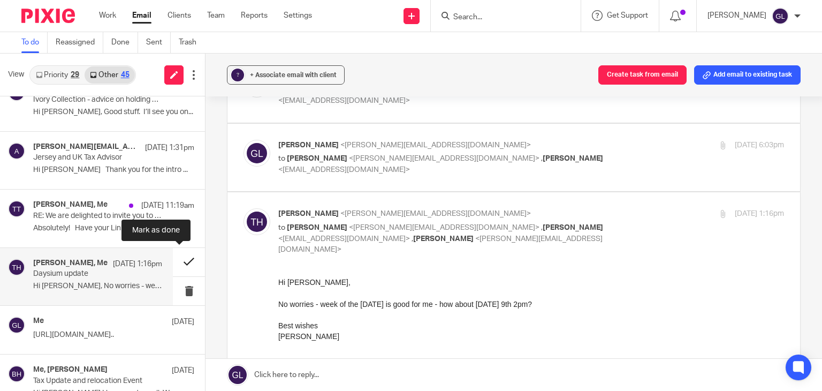
click at [179, 252] on button at bounding box center [189, 262] width 32 height 28
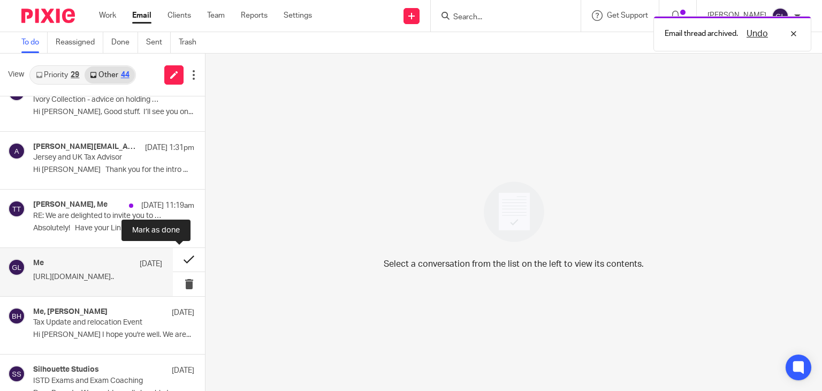
click at [176, 260] on button at bounding box center [189, 260] width 32 height 24
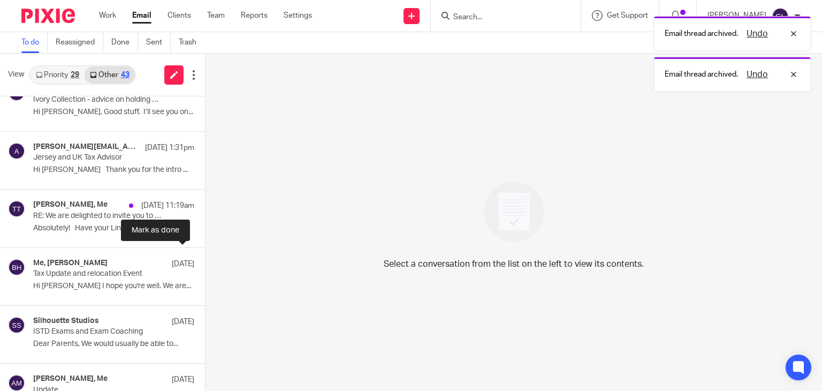
click at [205, 260] on button at bounding box center [209, 262] width 9 height 28
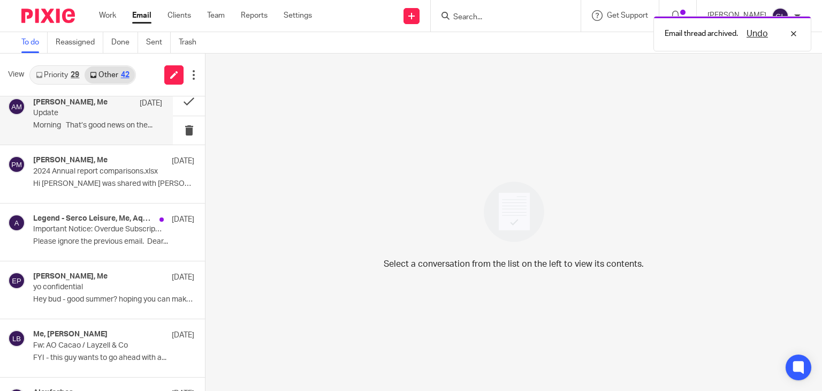
scroll to position [479, 0]
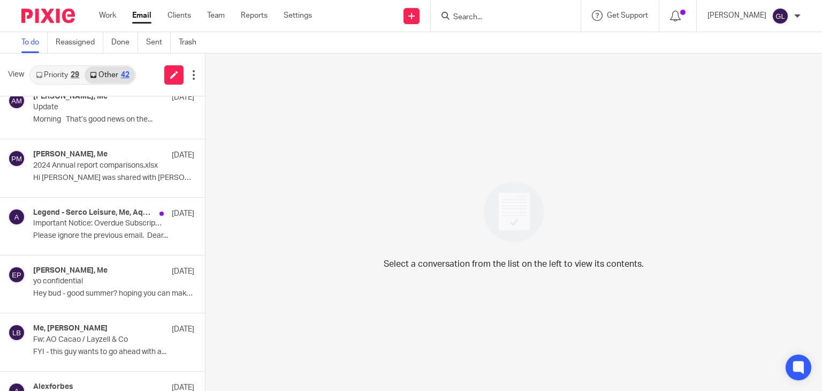
click at [62, 78] on link "Priority 29" at bounding box center [58, 74] width 54 height 17
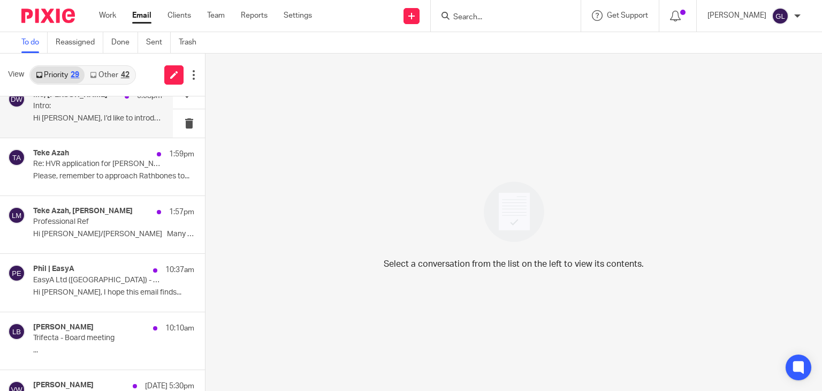
scroll to position [77, 0]
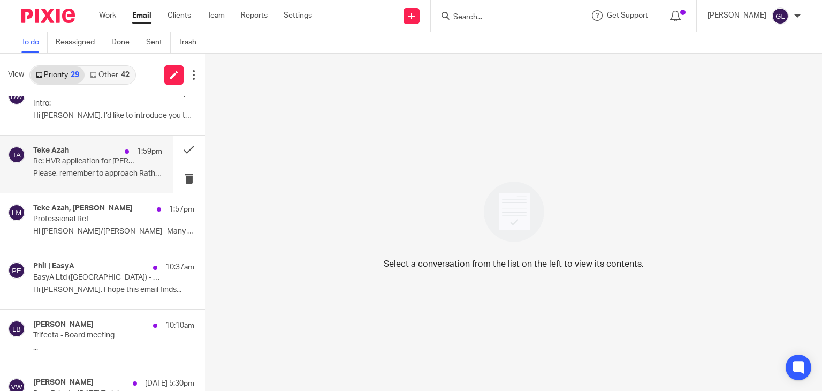
click at [121, 166] on div "Teke Azah 1:59pm Re: HVR application for [PERSON_NAME] Please, remember to appr…" at bounding box center [97, 164] width 129 height 36
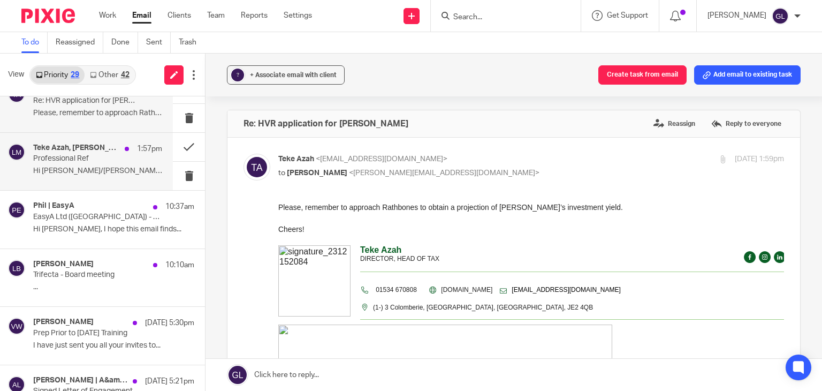
scroll to position [139, 0]
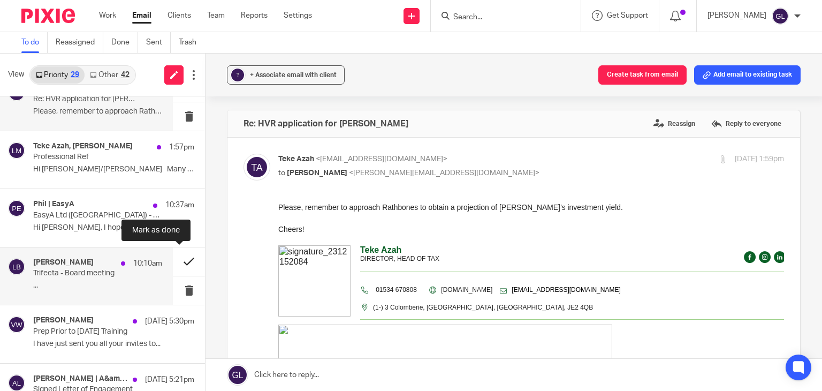
click at [180, 265] on button at bounding box center [189, 261] width 32 height 28
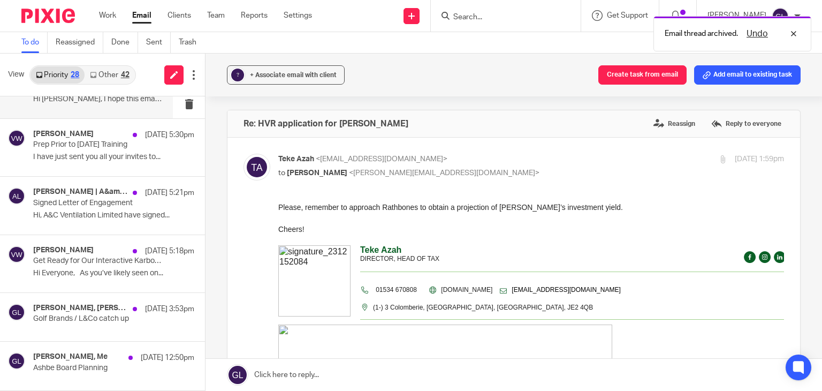
scroll to position [272, 0]
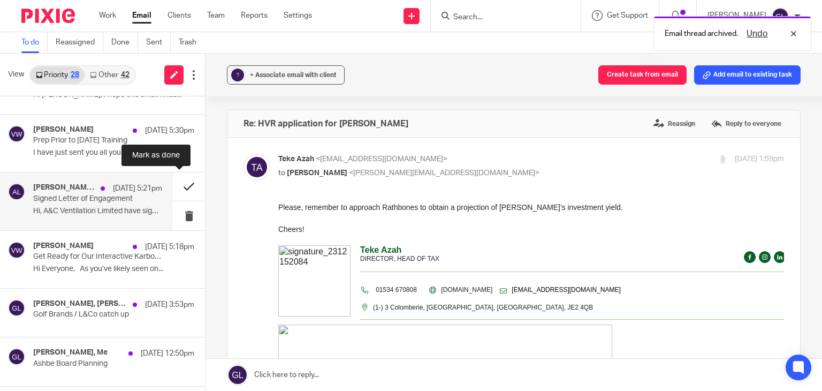
click at [176, 192] on button at bounding box center [189, 186] width 32 height 28
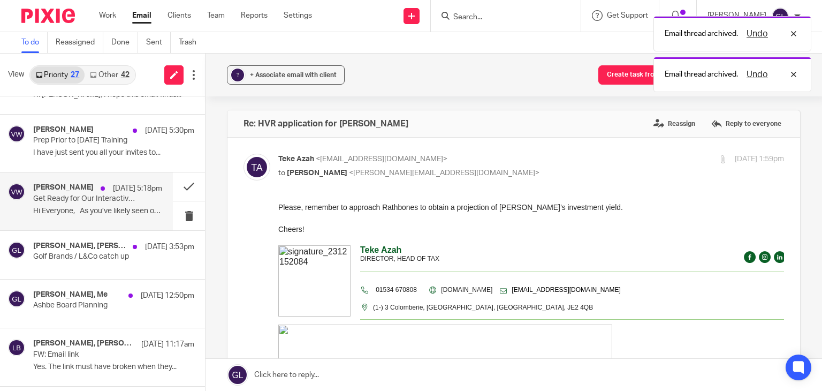
click at [115, 200] on p "Get Ready for Our Interactive Karbon Training – Here's What to Expect" at bounding box center [84, 198] width 103 height 9
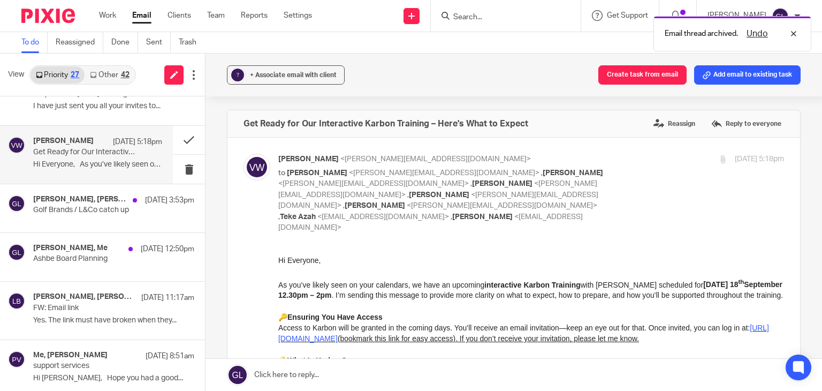
scroll to position [319, 0]
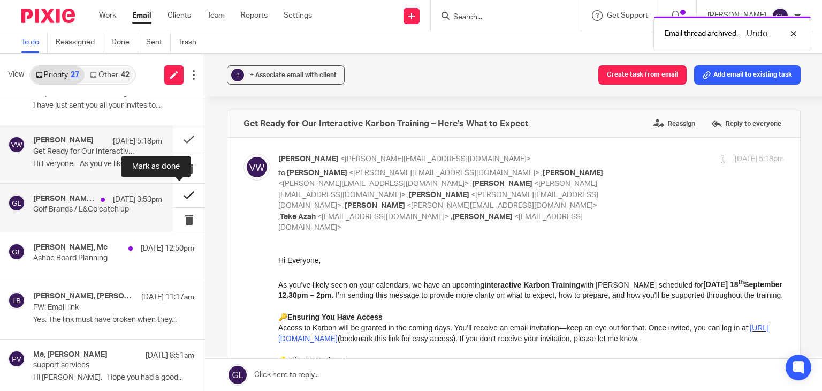
click at [173, 196] on button at bounding box center [189, 196] width 32 height 24
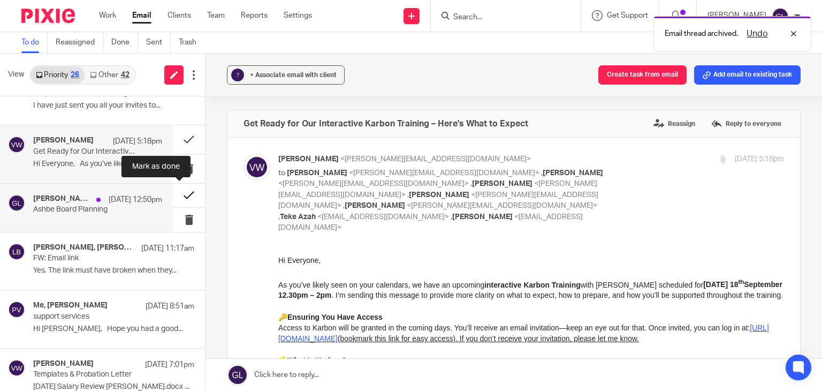
click at [176, 199] on button at bounding box center [189, 196] width 32 height 24
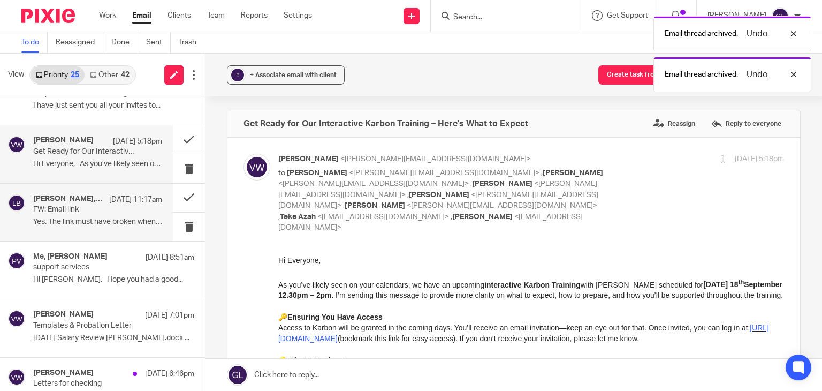
click at [121, 201] on p "[DATE] 11:17am" at bounding box center [135, 199] width 53 height 11
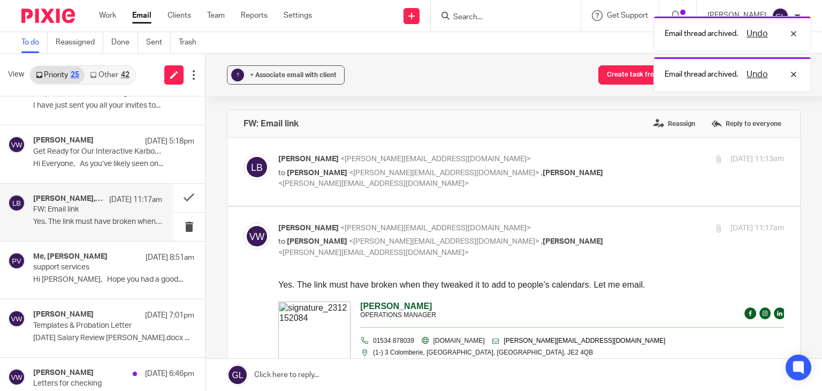
scroll to position [0, 0]
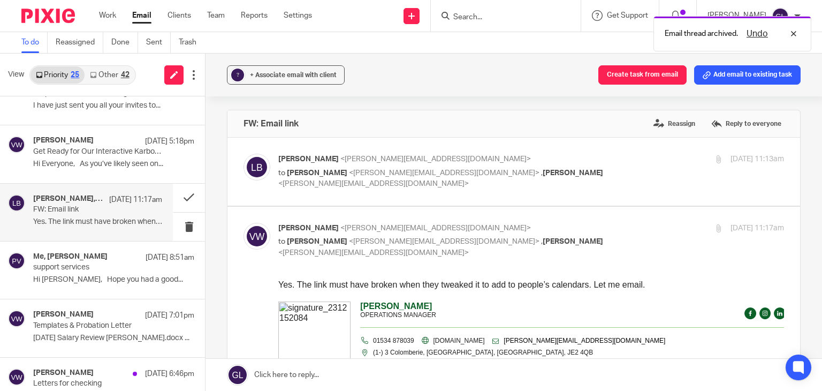
click at [360, 197] on label at bounding box center [513, 172] width 573 height 68
click at [244, 154] on input "checkbox" at bounding box center [243, 153] width 1 height 1
checkbox input "true"
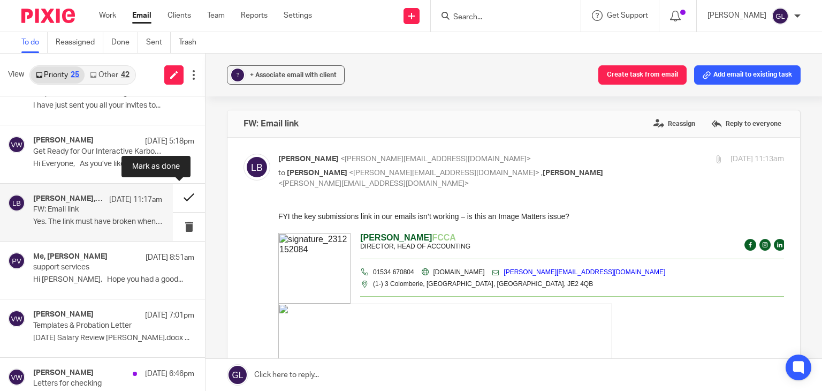
click at [182, 198] on button at bounding box center [189, 198] width 32 height 28
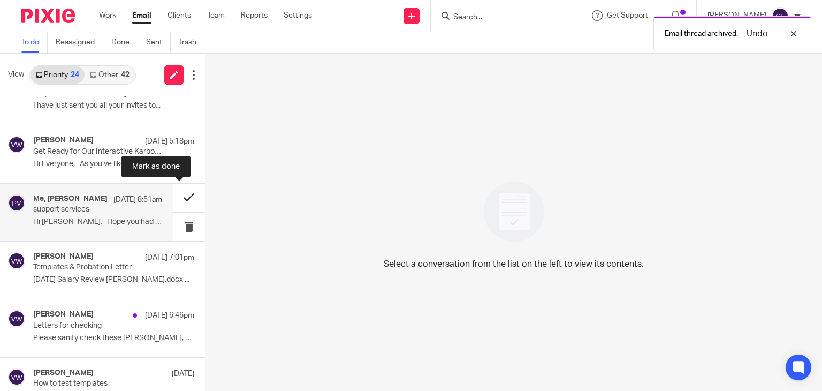
click at [182, 194] on button at bounding box center [189, 198] width 32 height 28
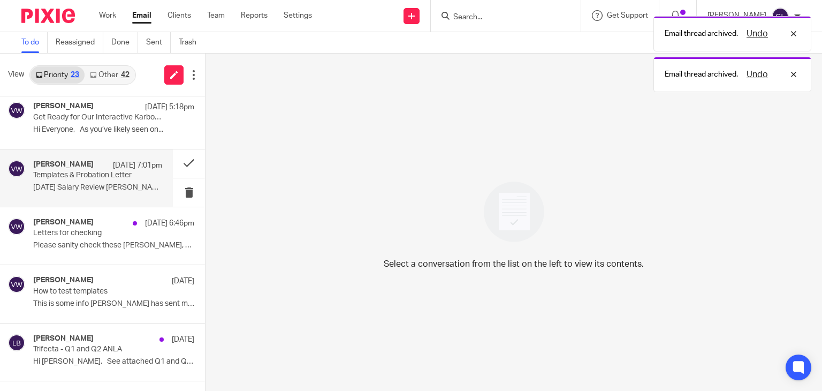
scroll to position [353, 0]
click at [131, 172] on div "[PERSON_NAME] [DATE] 7:01pm Templates & Probation Letter [DATE] Salary Review […" at bounding box center [97, 178] width 129 height 36
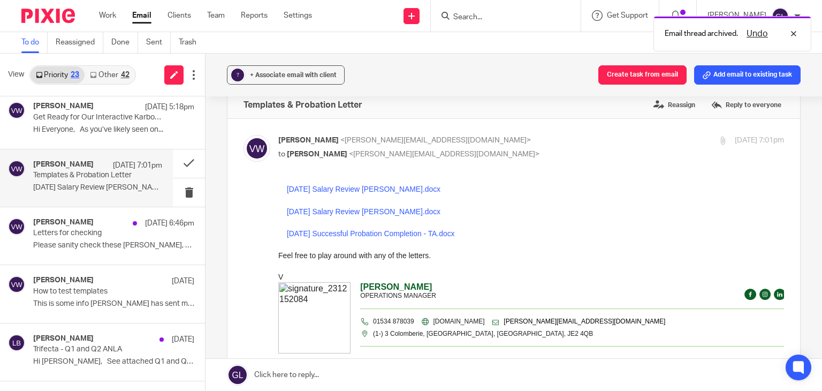
scroll to position [11, 0]
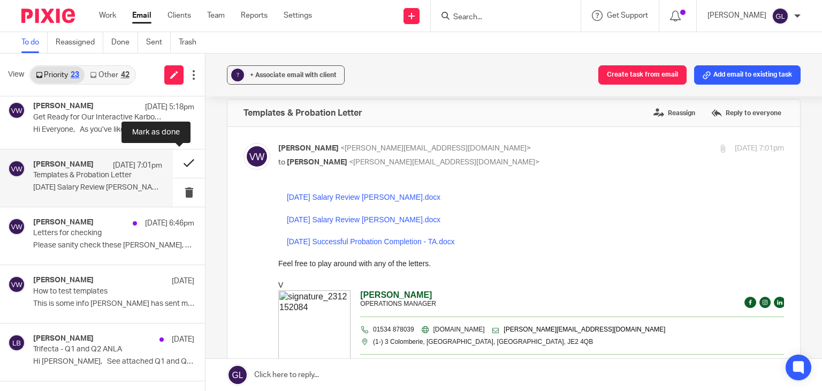
click at [180, 159] on button at bounding box center [189, 163] width 32 height 28
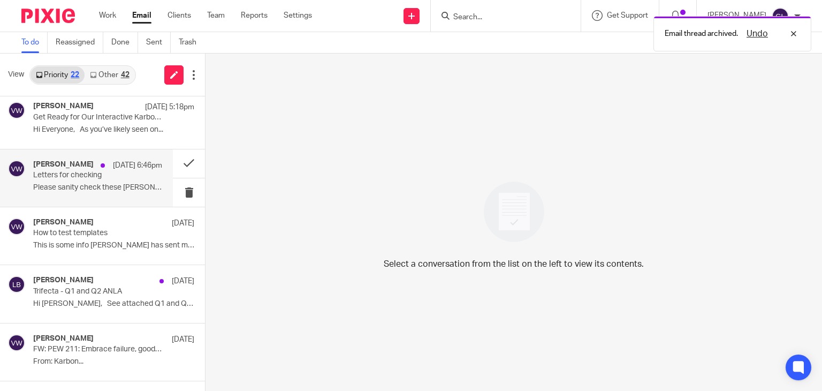
click at [141, 170] on div "[PERSON_NAME] [DATE] 6:46pm Letters for checking Please sanity check these [PER…" at bounding box center [97, 178] width 129 height 36
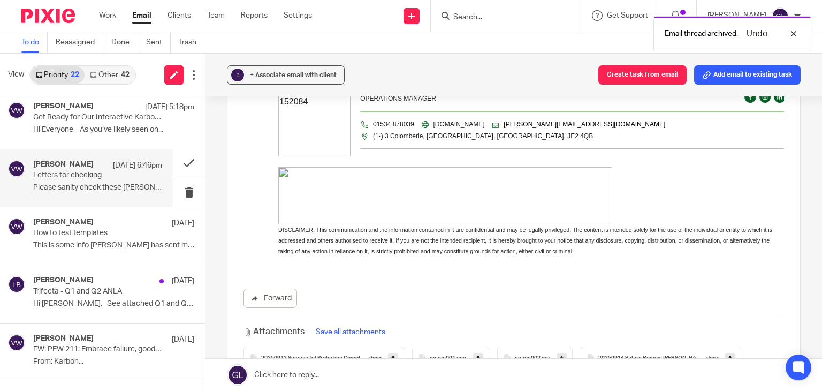
scroll to position [172, 0]
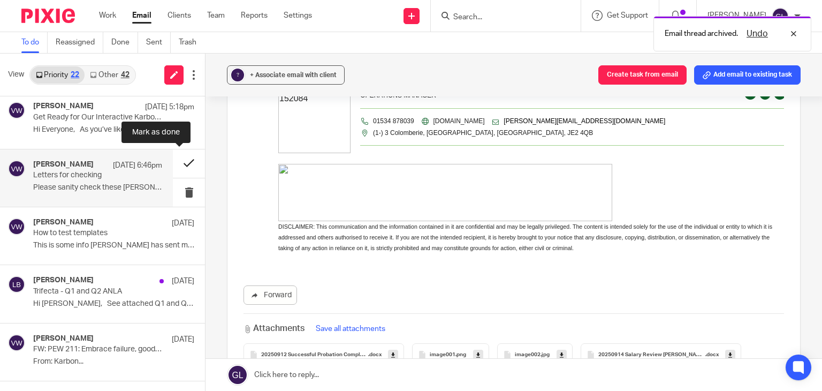
click at [177, 165] on button at bounding box center [189, 163] width 32 height 28
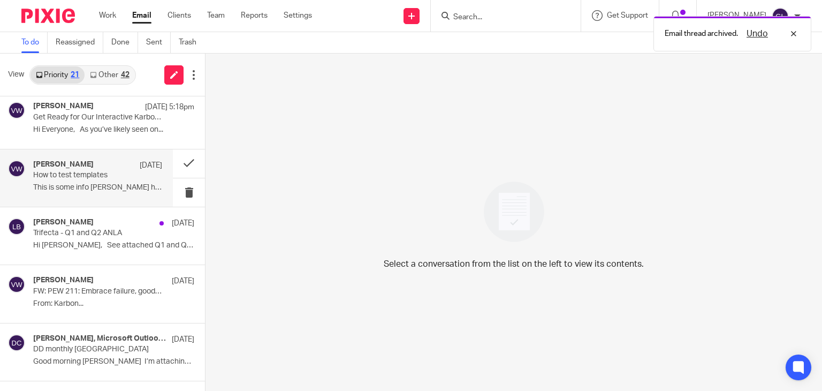
click at [85, 172] on p "How to test templates" at bounding box center [84, 175] width 103 height 9
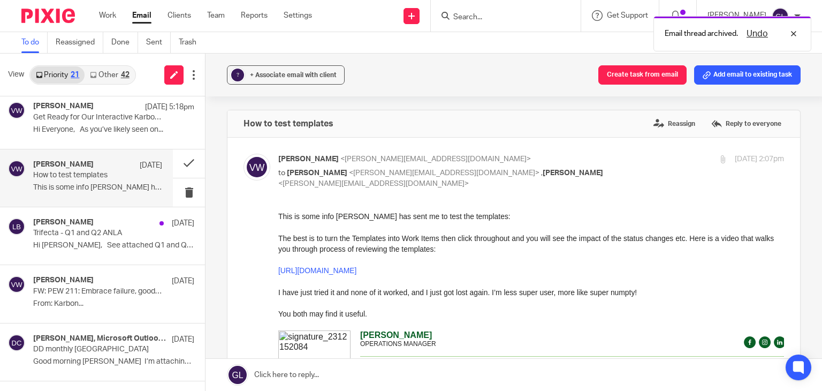
scroll to position [383, 0]
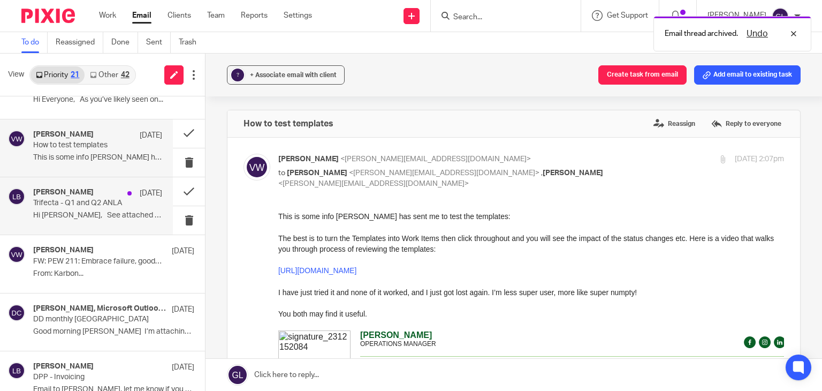
click at [123, 218] on p "Hi [PERSON_NAME], See attached Q1 and Q2 ANLAs..." at bounding box center [97, 215] width 129 height 9
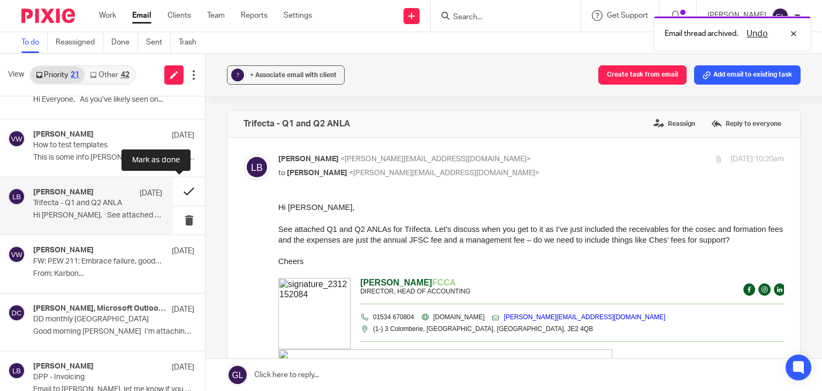
scroll to position [0, 0]
click at [179, 193] on button at bounding box center [189, 191] width 32 height 28
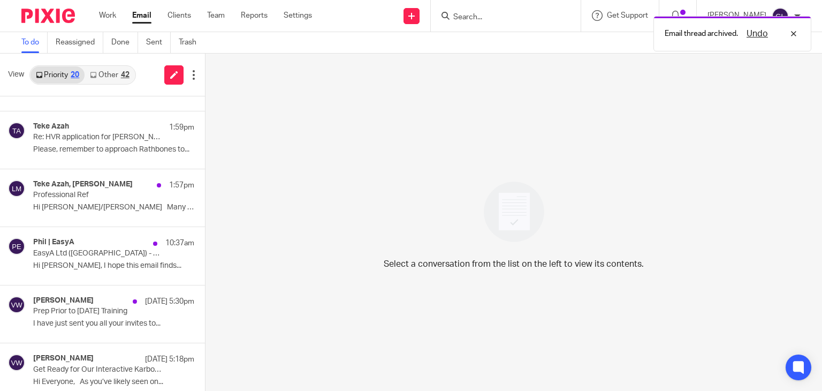
scroll to position [101, 0]
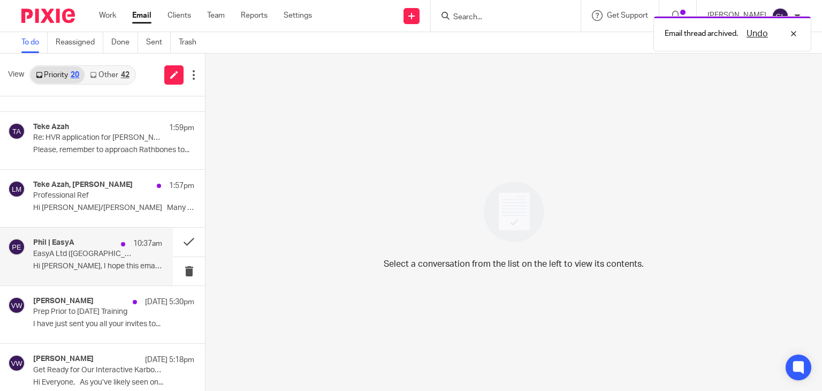
click at [133, 253] on div "Phil | EasyA 10:37am EasyA Ltd ([GEOGRAPHIC_DATA]) - Loan Repayment Hi [PERSON_…" at bounding box center [97, 256] width 129 height 36
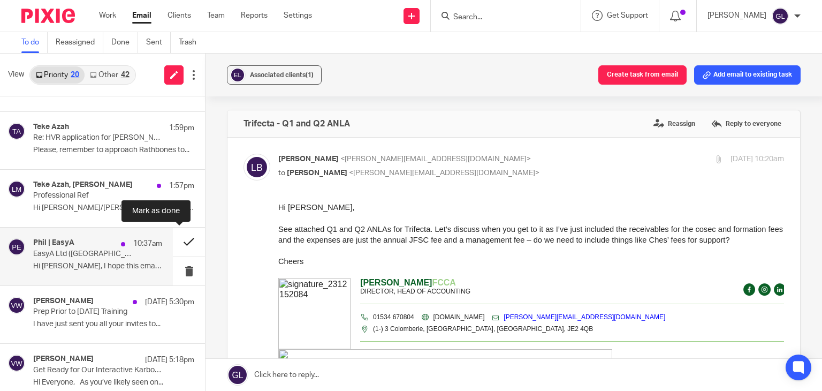
click at [174, 243] on button at bounding box center [189, 241] width 32 height 28
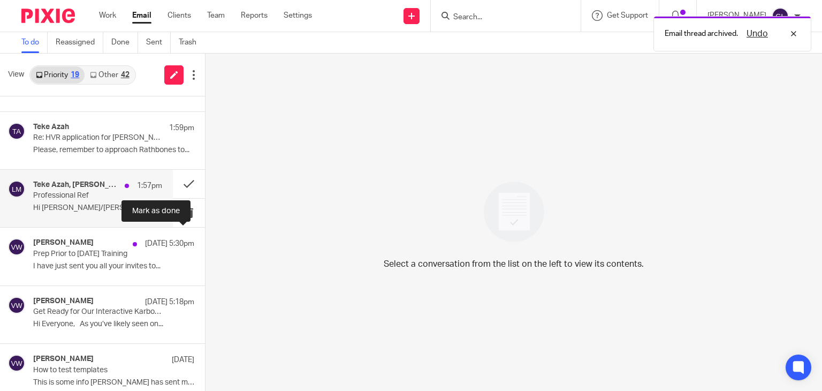
scroll to position [0, 0]
click at [135, 199] on div "[PERSON_NAME], [PERSON_NAME] 1:57pm Professional Ref Hi [PERSON_NAME]/[PERSON_N…" at bounding box center [97, 198] width 129 height 36
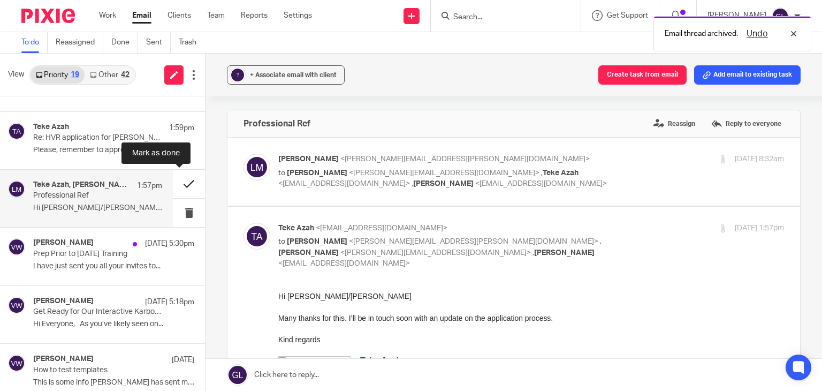
click at [185, 185] on button at bounding box center [189, 184] width 32 height 28
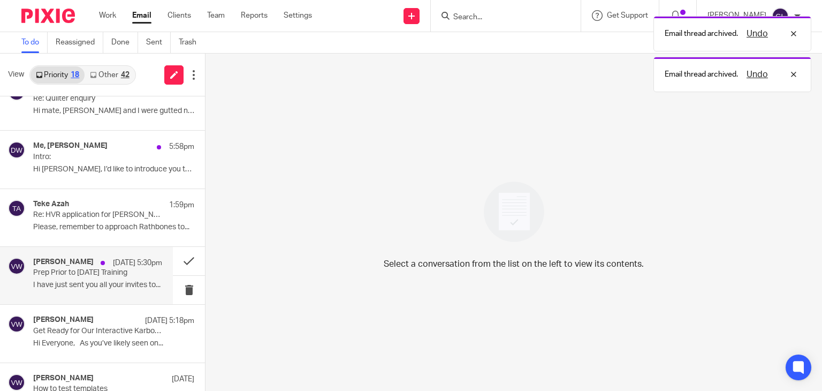
scroll to position [22, 0]
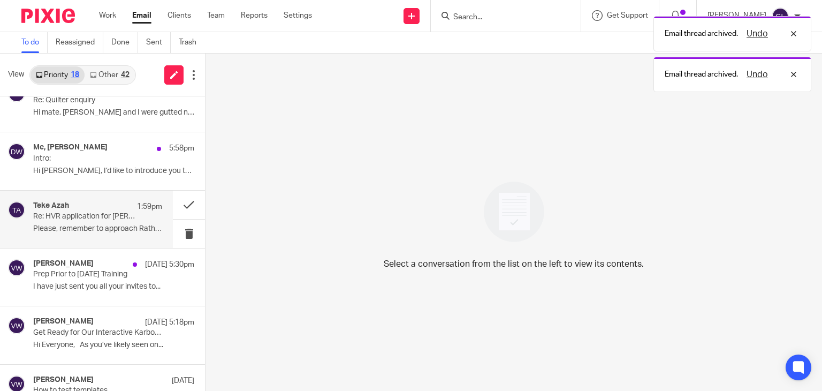
click at [126, 216] on p "Re: HVR application for [PERSON_NAME]" at bounding box center [84, 216] width 103 height 9
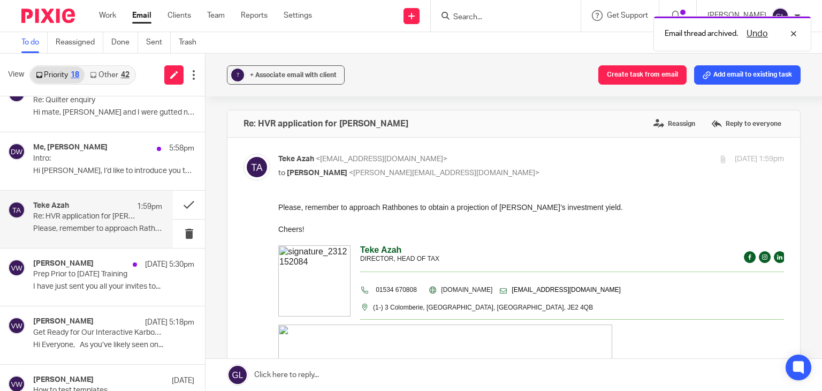
scroll to position [0, 0]
